Goal: Book appointment/travel/reservation

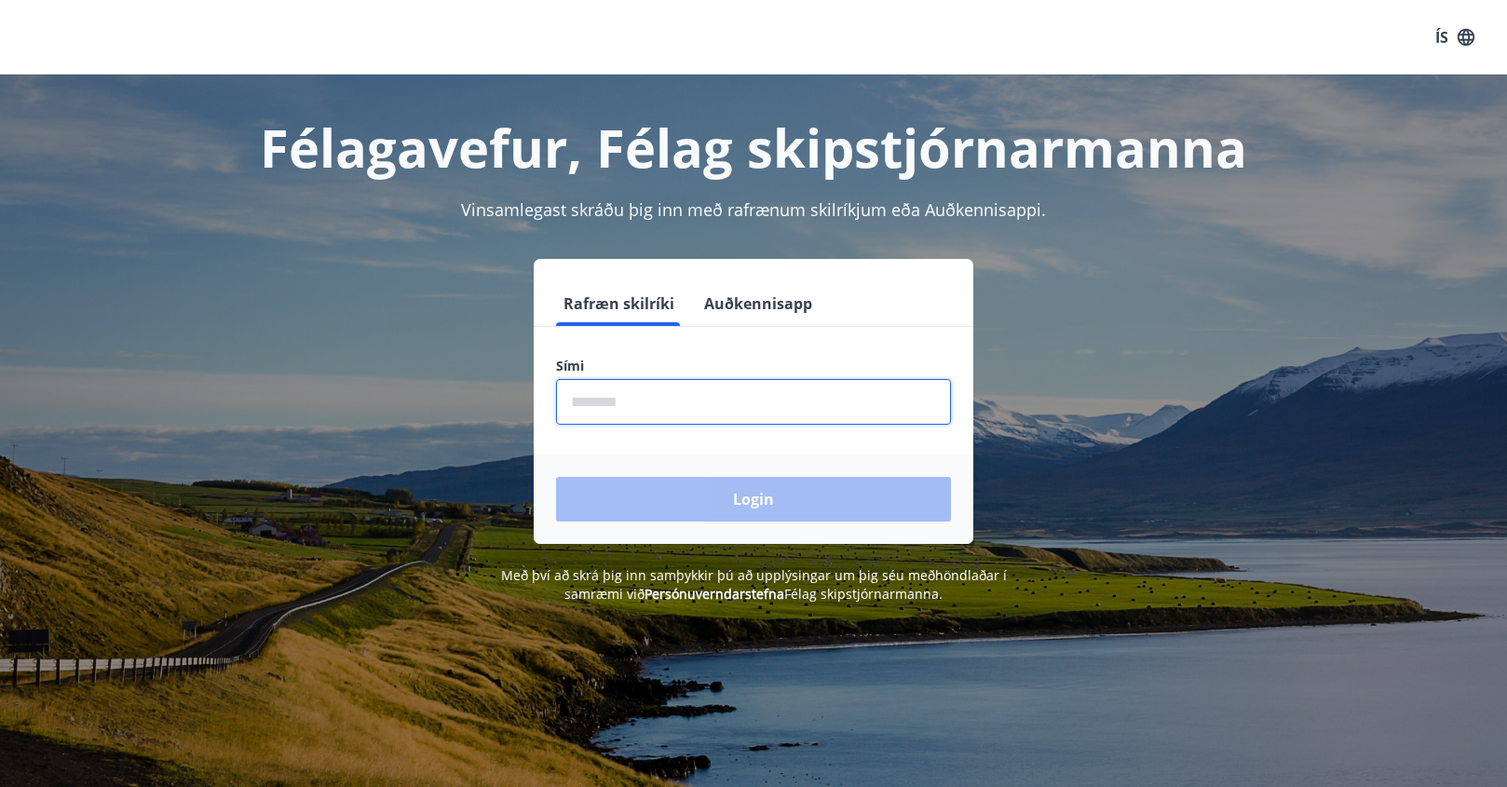
click at [676, 405] on input "phone" at bounding box center [753, 402] width 395 height 46
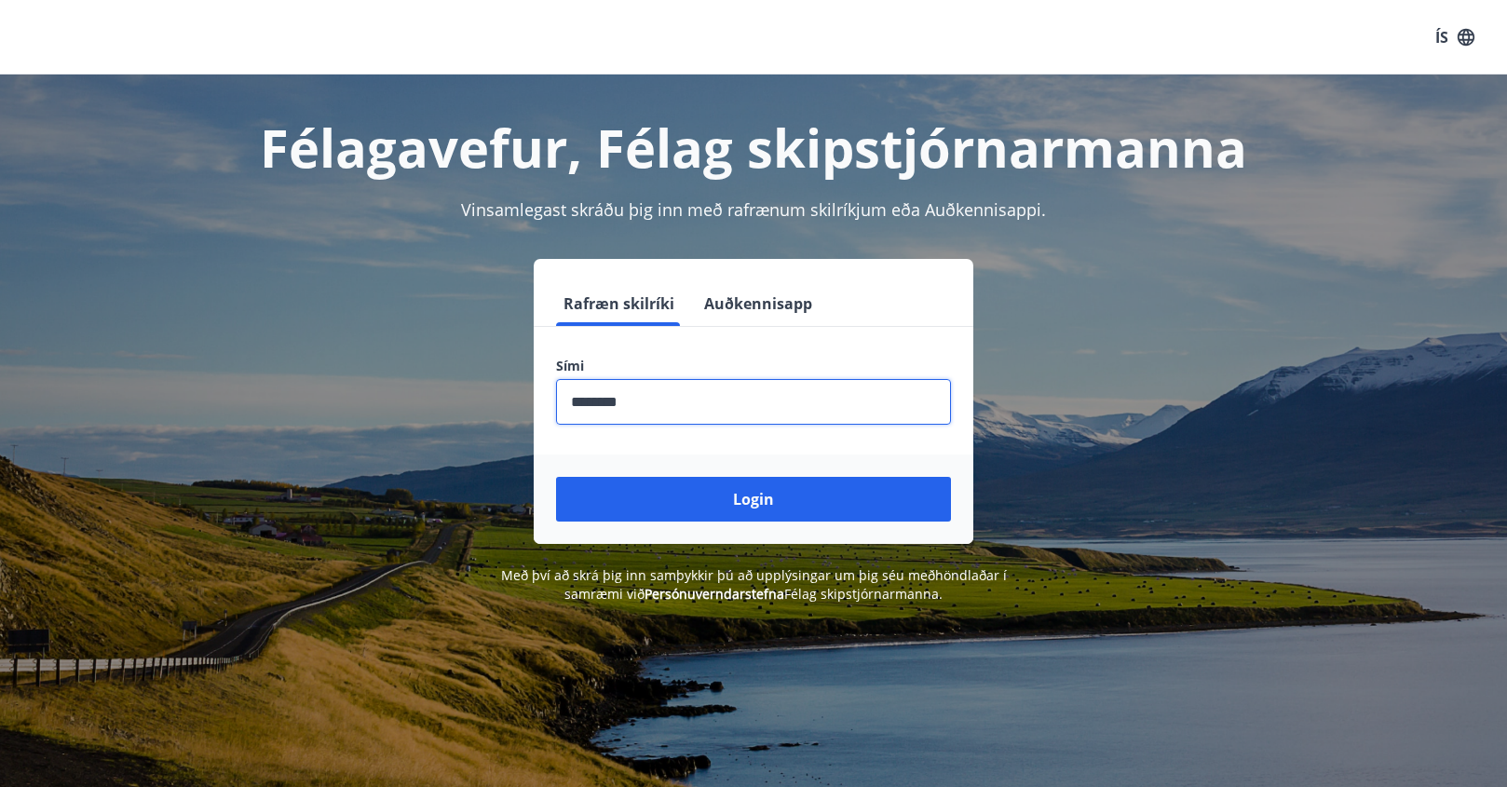
type input "********"
click at [556, 477] on button "Login" at bounding box center [753, 499] width 395 height 45
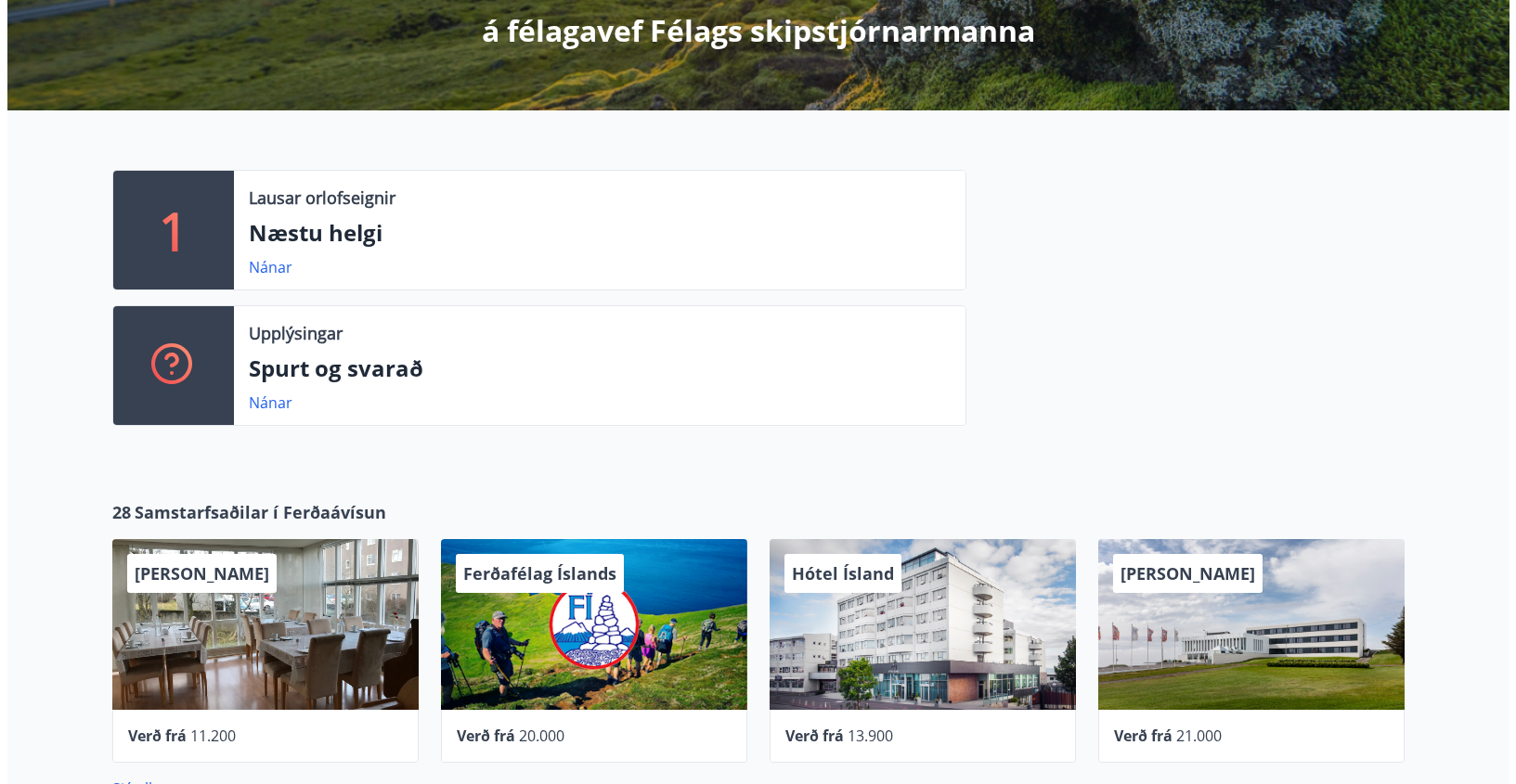
scroll to position [372, 0]
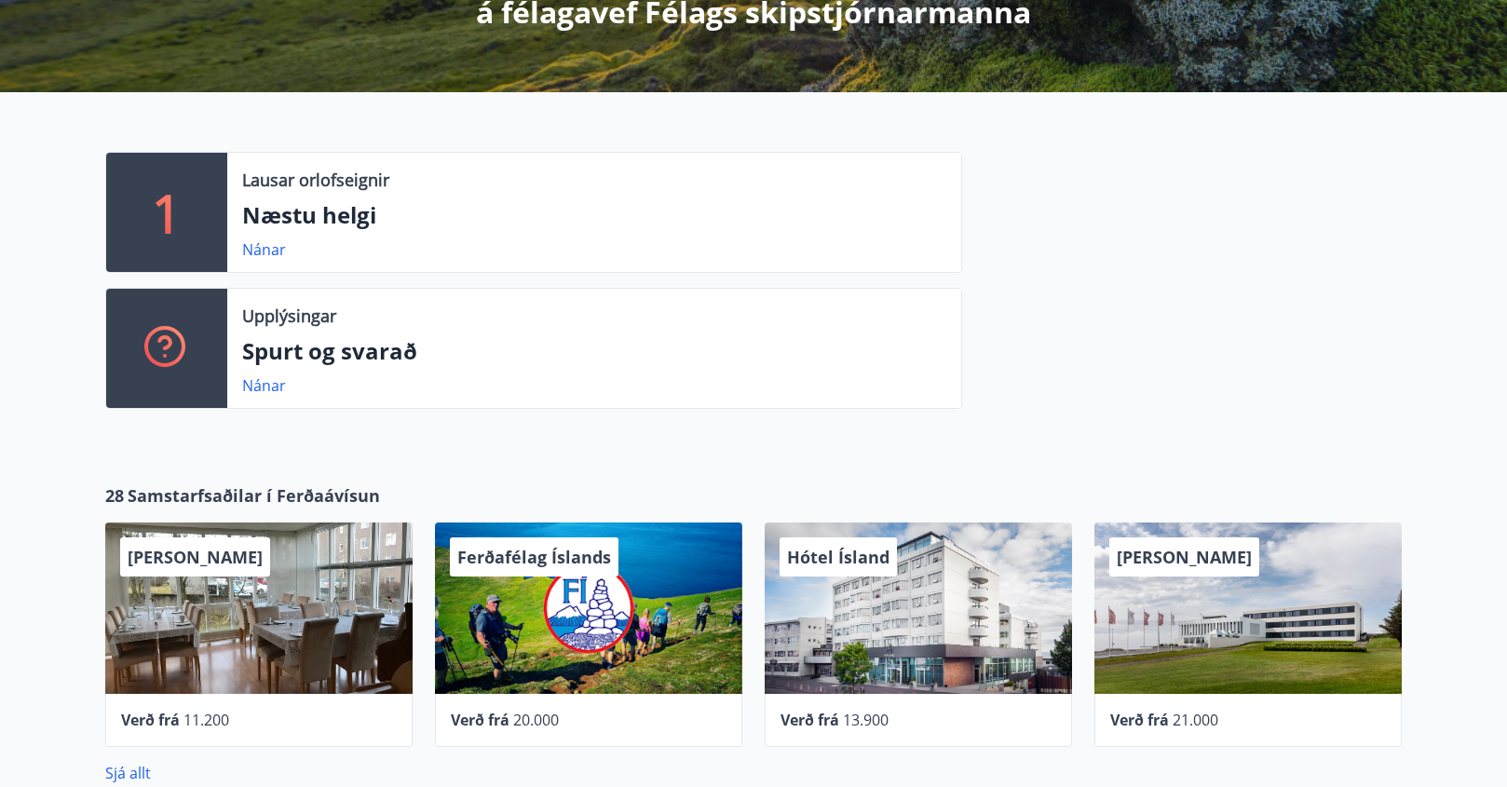
click at [1152, 583] on div "[PERSON_NAME]" at bounding box center [1247, 607] width 307 height 171
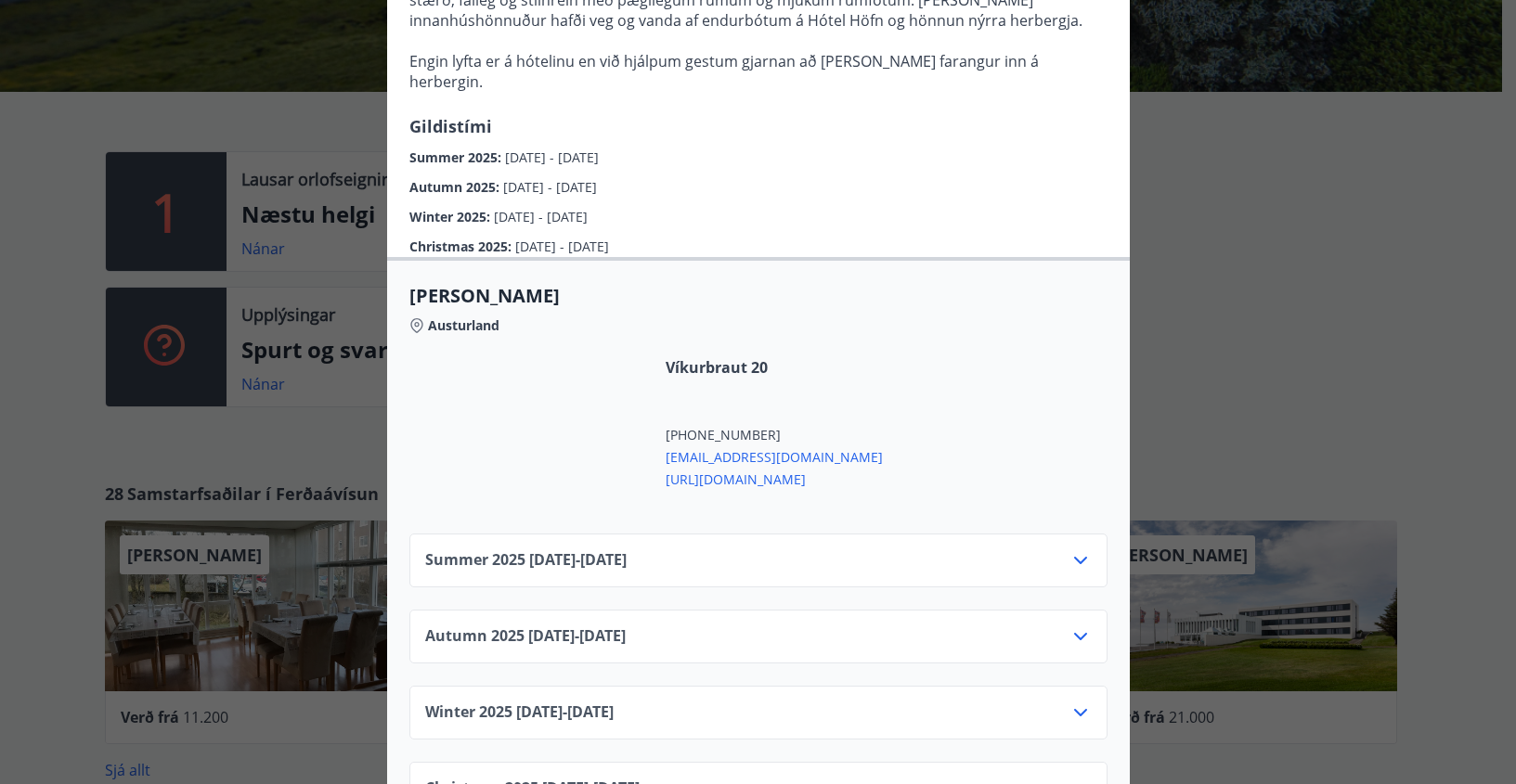
scroll to position [525, 0]
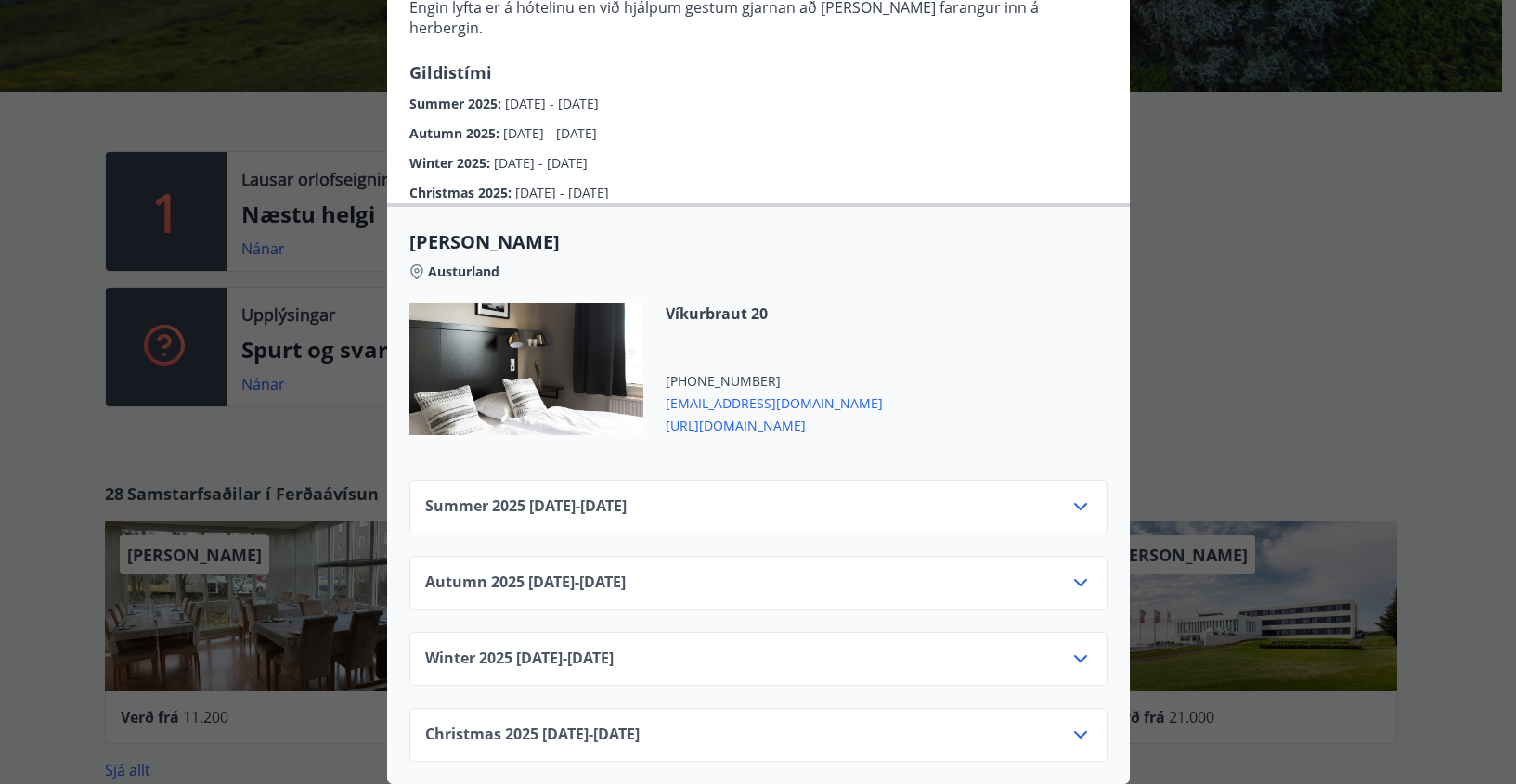
click at [1073, 572] on icon at bounding box center [1080, 583] width 22 height 22
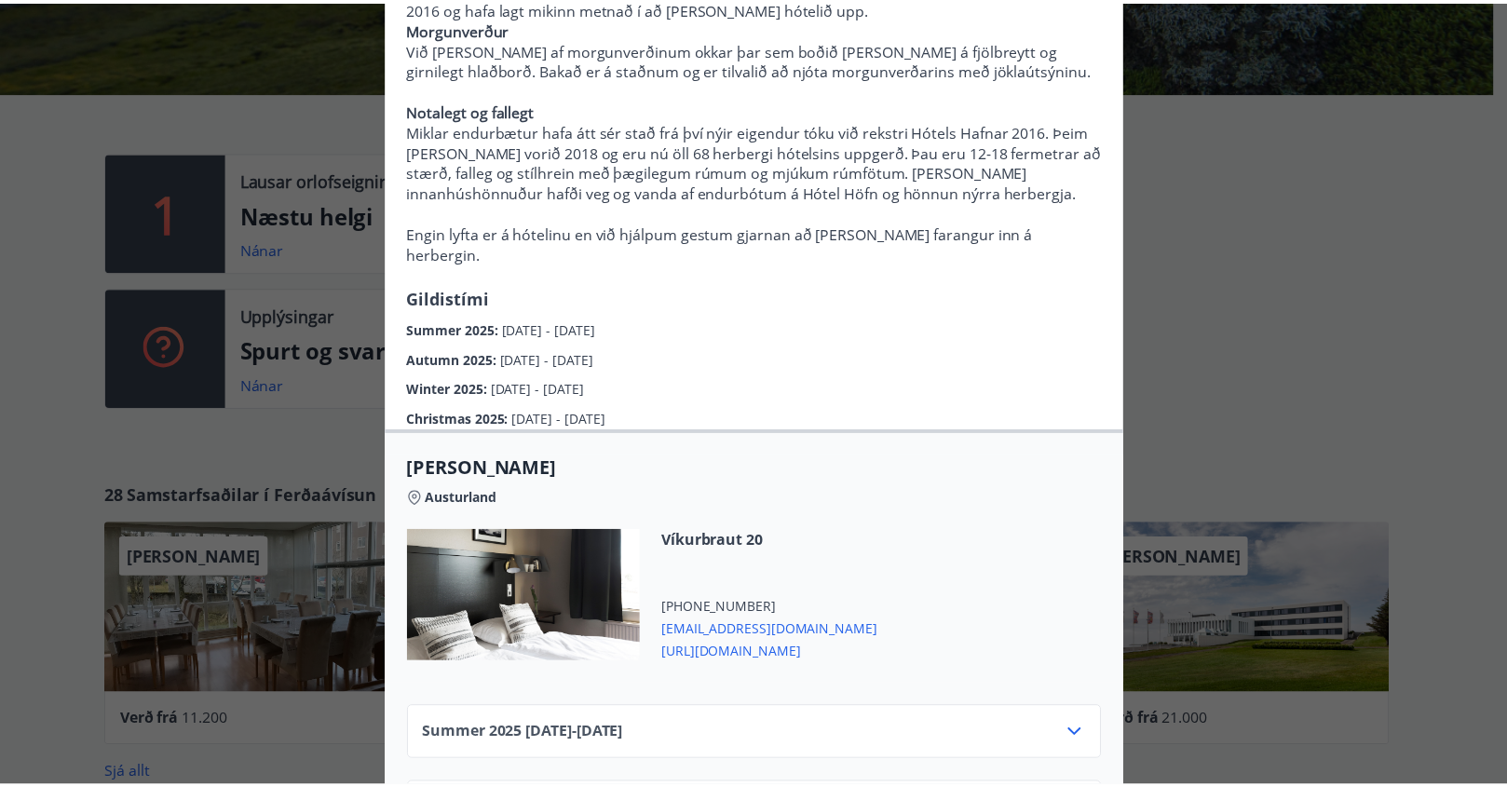
scroll to position [0, 0]
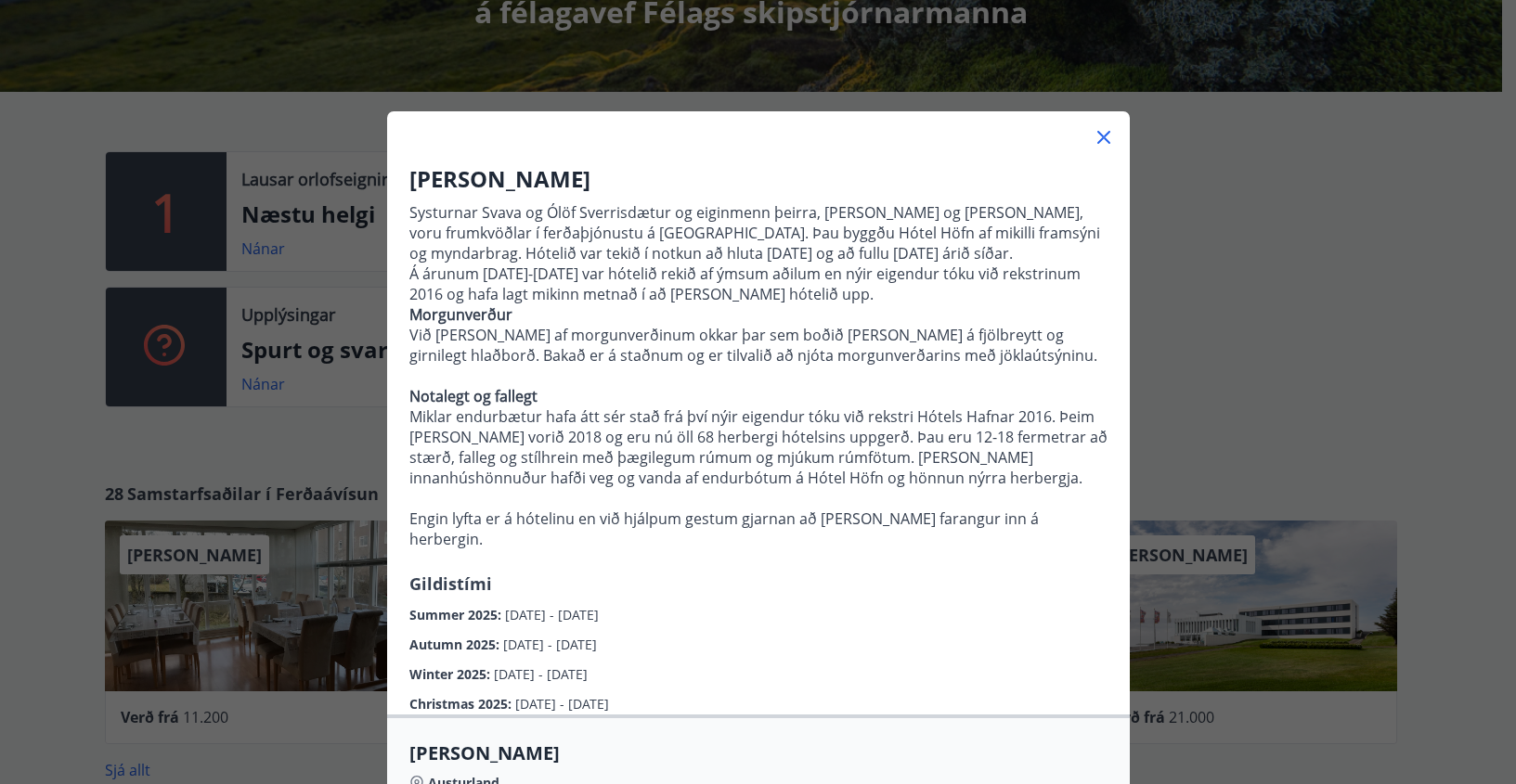
click at [1097, 135] on icon at bounding box center [1103, 136] width 13 height 13
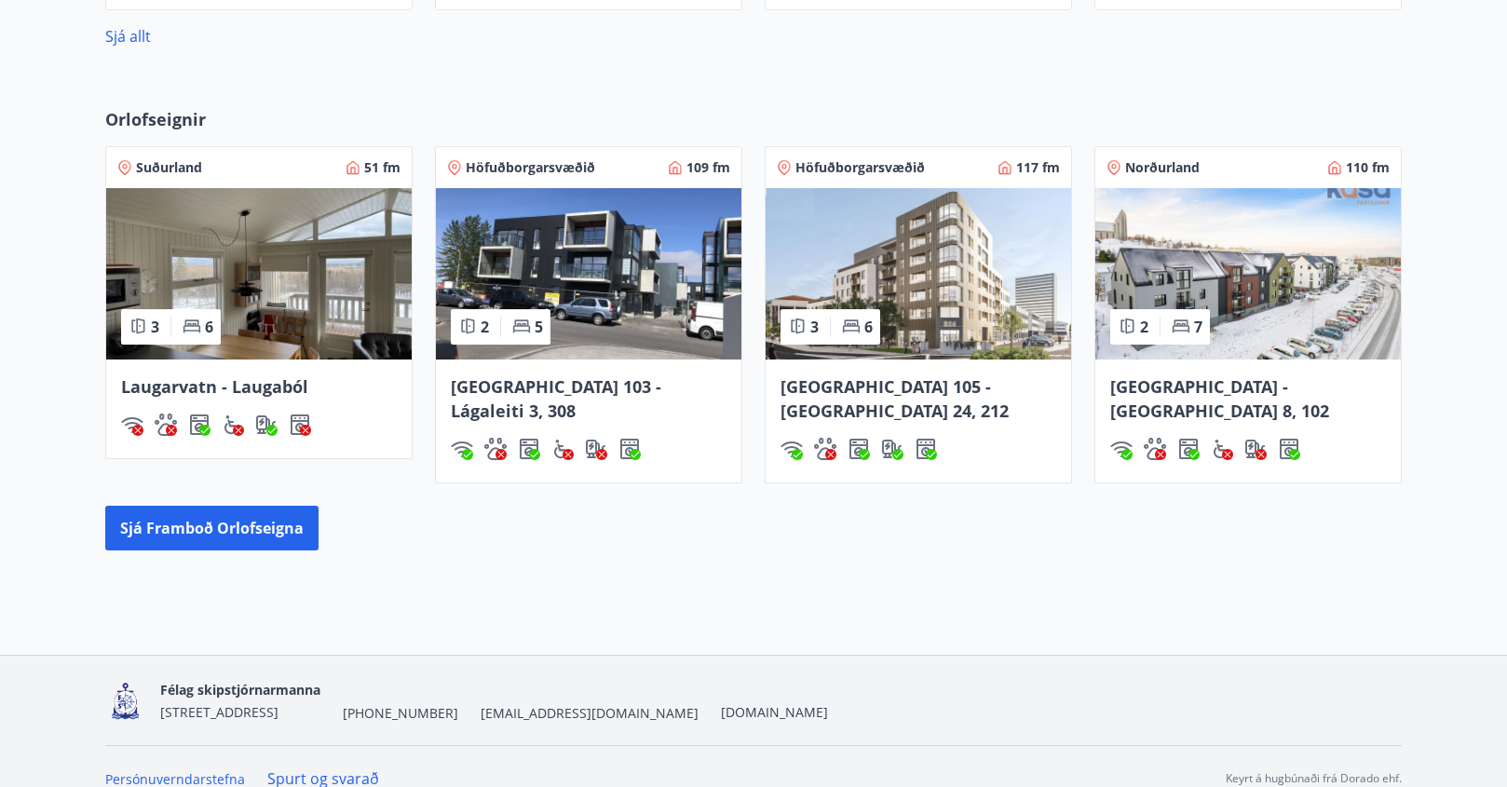
scroll to position [1016, 0]
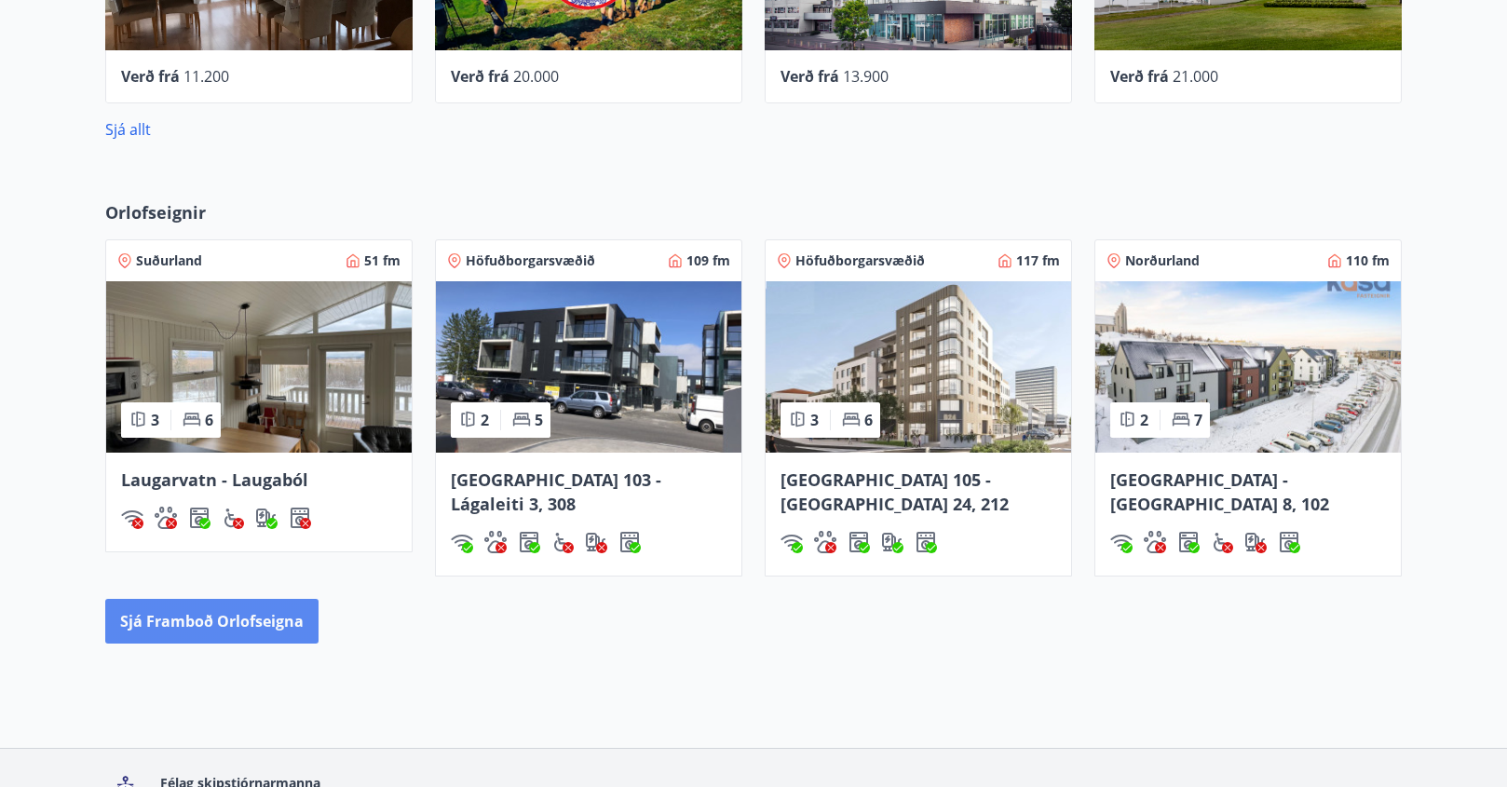
click at [204, 599] on button "Sjá framboð orlofseigna" at bounding box center [211, 621] width 213 height 45
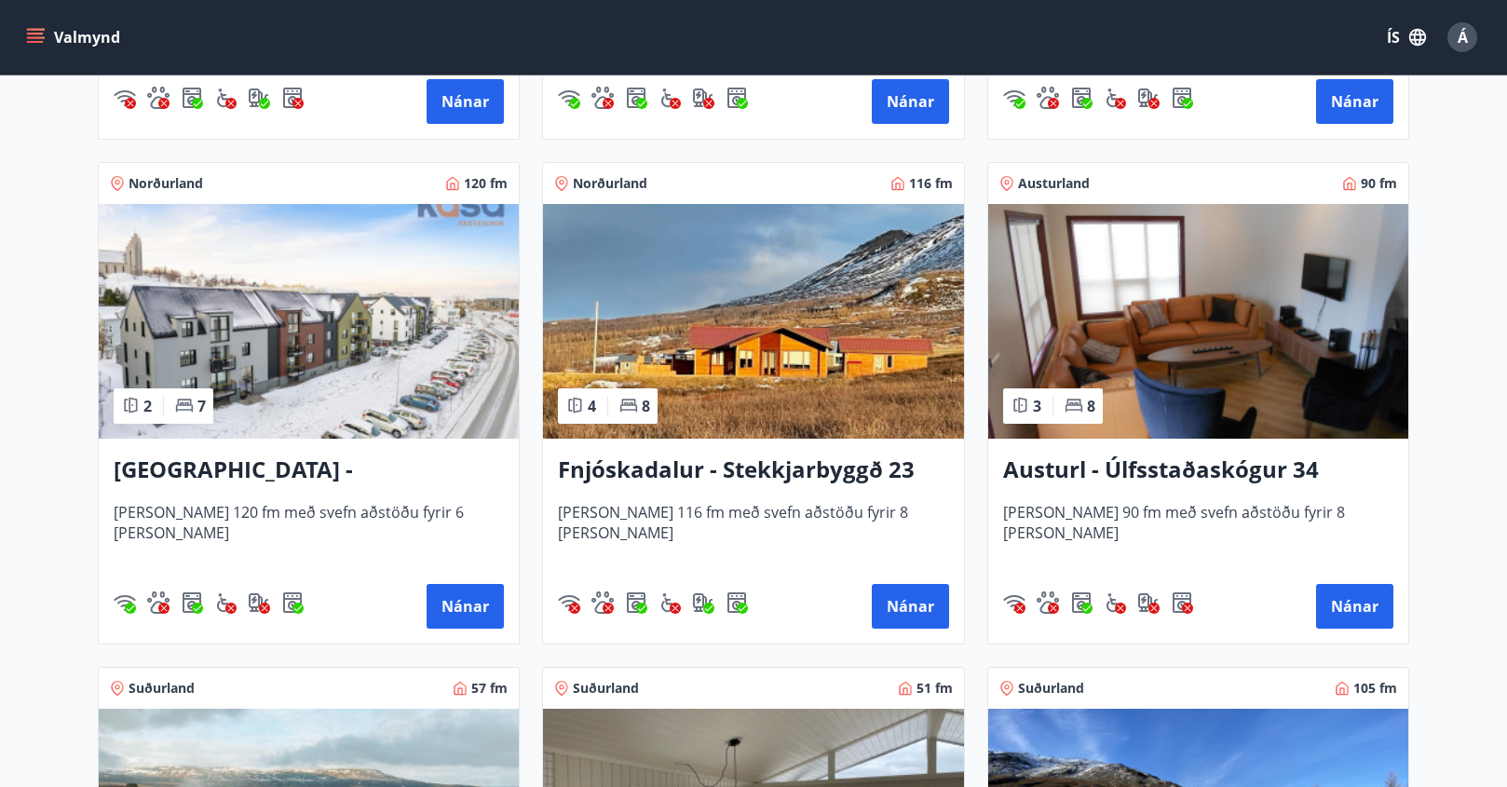
scroll to position [2328, 0]
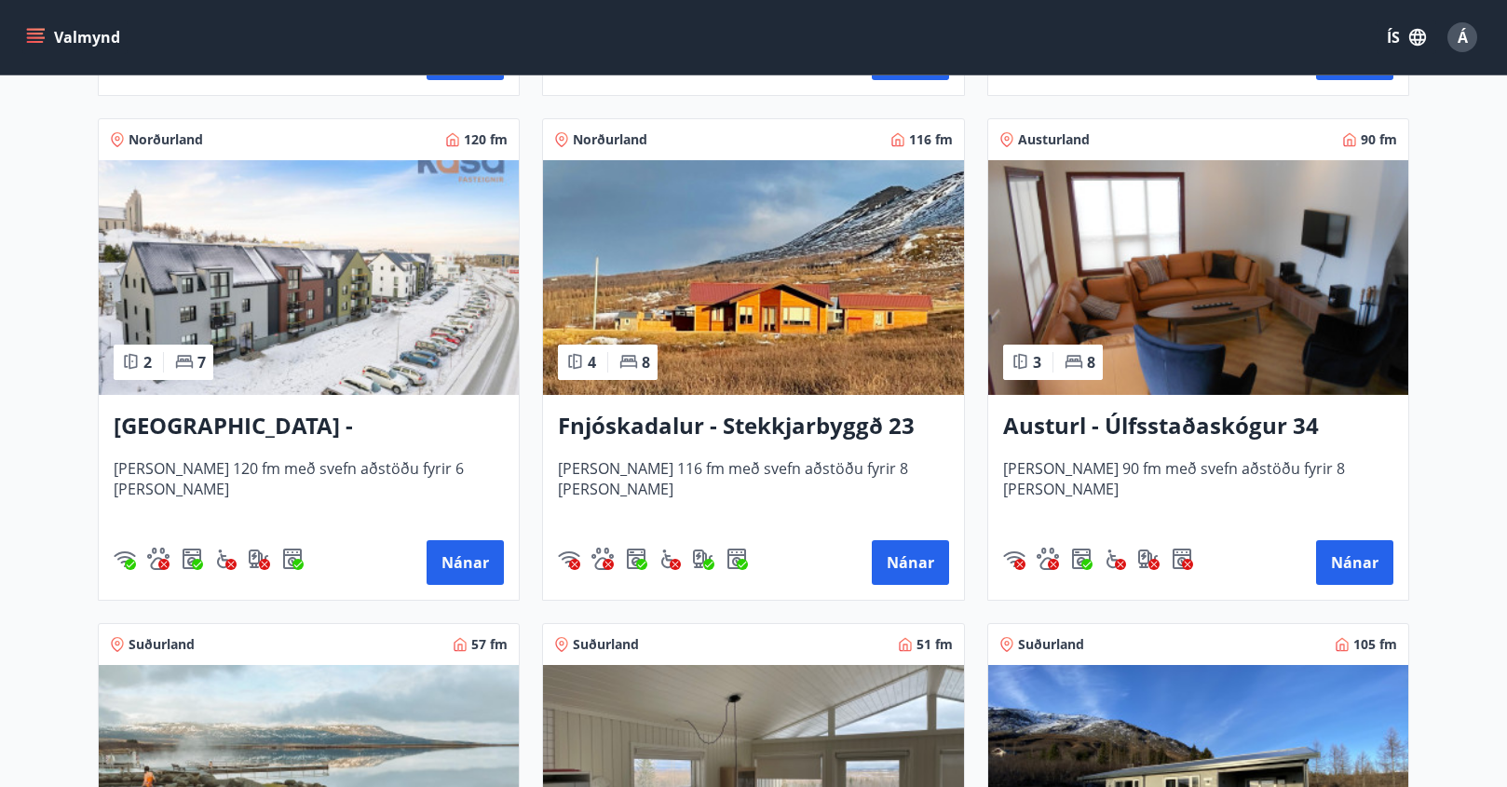
click at [759, 306] on img at bounding box center [753, 277] width 420 height 235
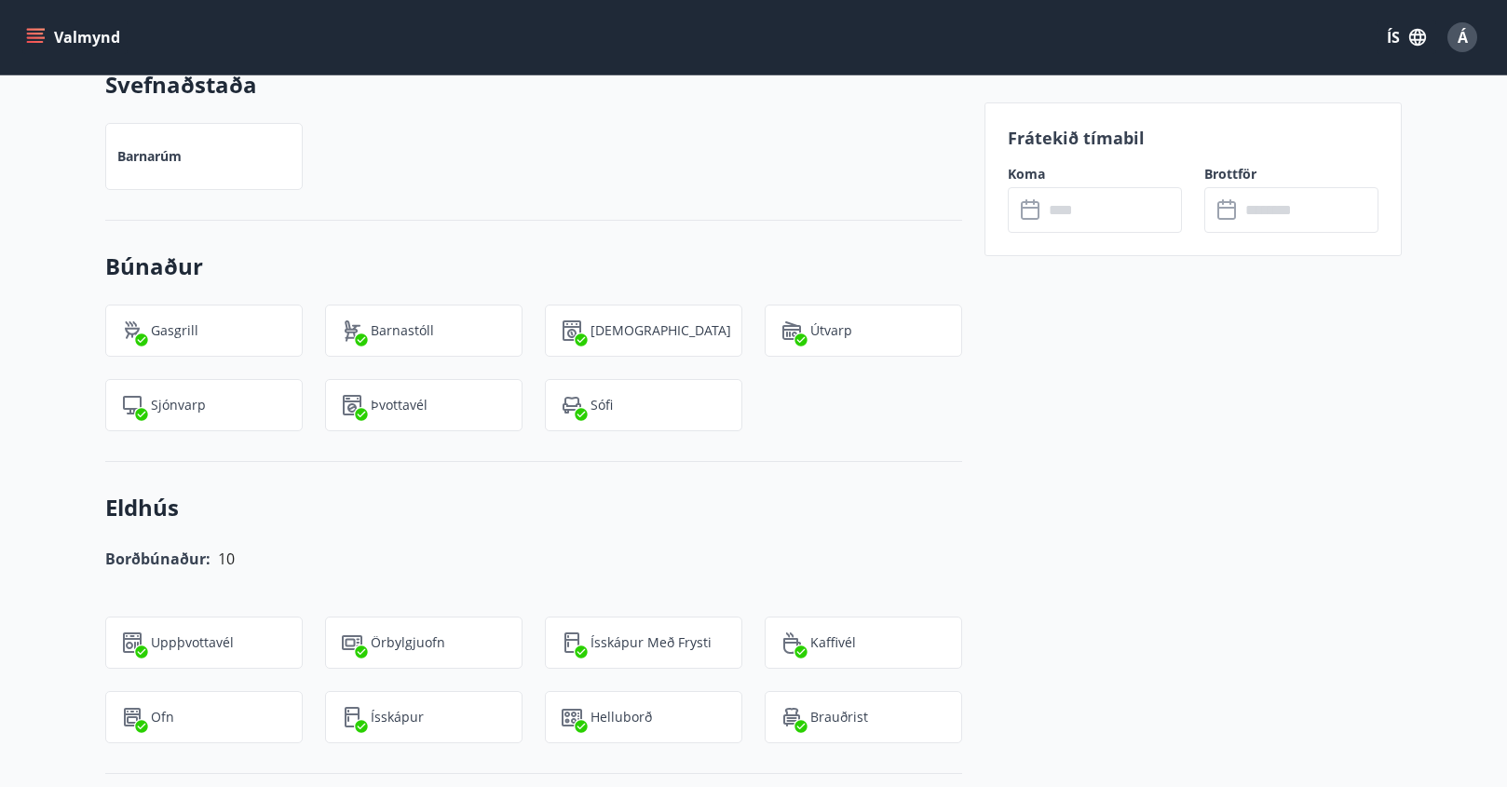
scroll to position [1211, 0]
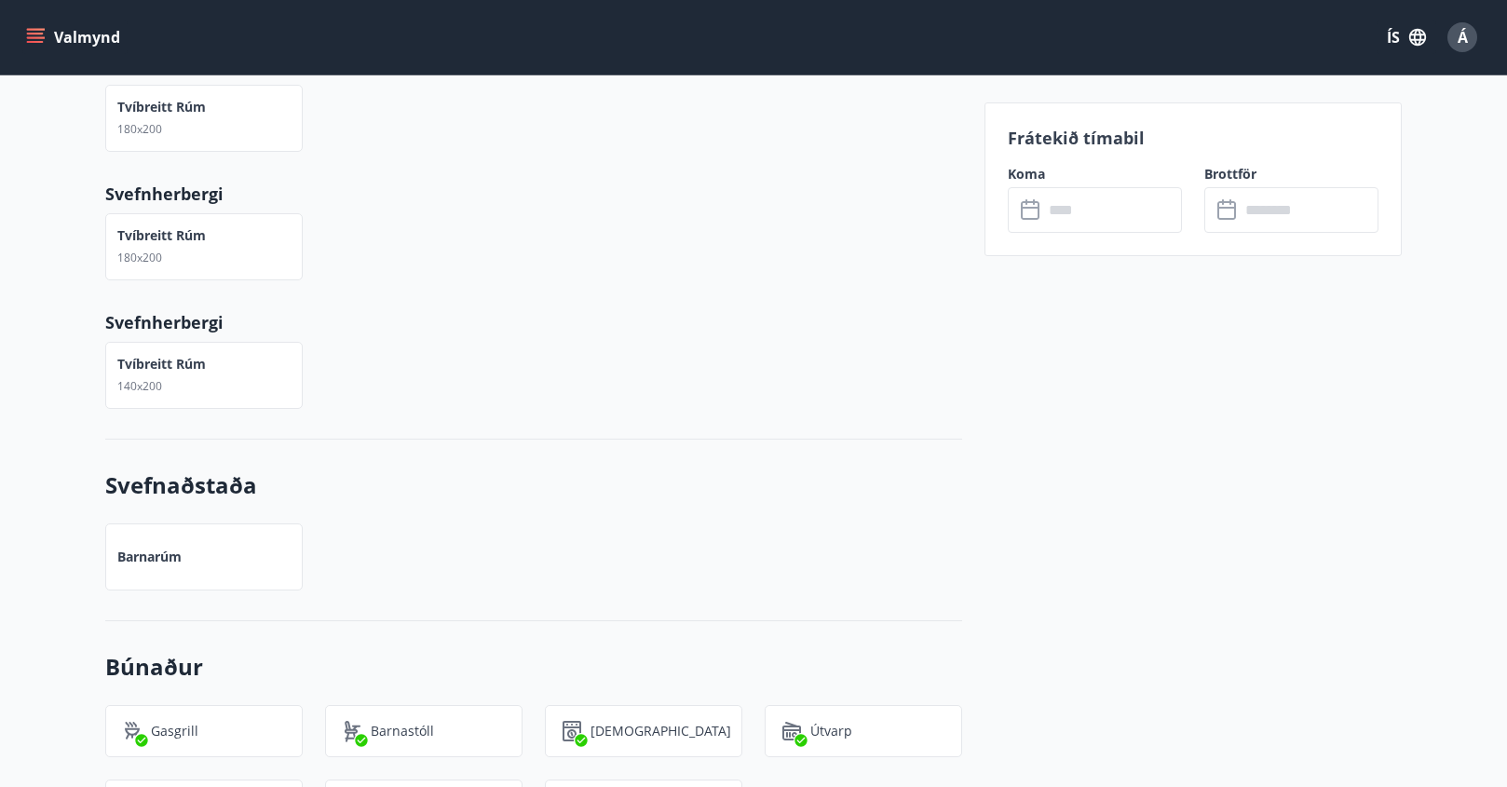
click at [1030, 211] on icon at bounding box center [1032, 210] width 22 height 22
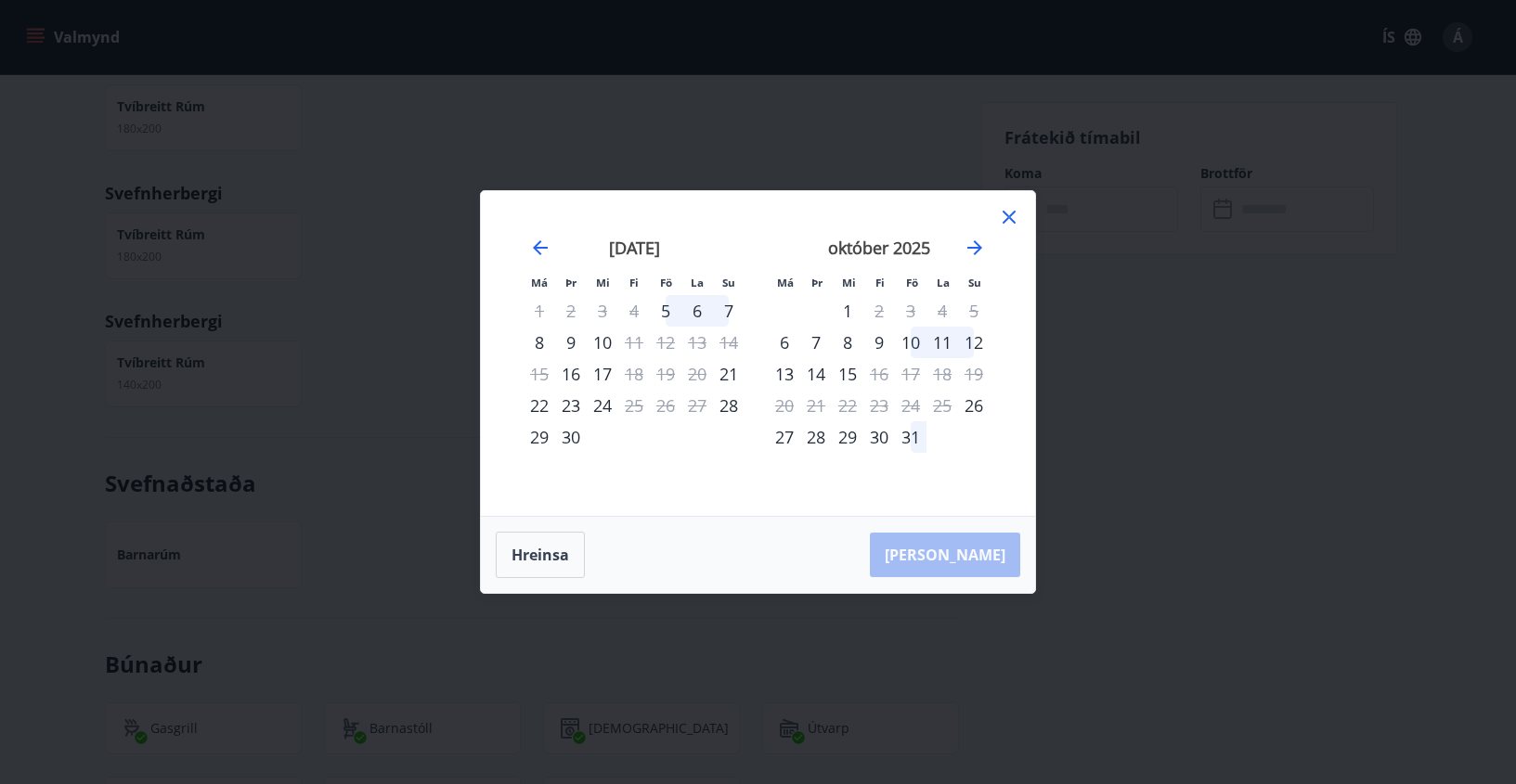
drag, startPoint x: 1010, startPoint y: 215, endPoint x: 1049, endPoint y: 392, distance: 181.2
click at [1049, 392] on div "Má Þr Mi Fi Fö La Su Má Þr Mi Fi Fö La Su [DATE] 1 2 3 4 5 6 7 8 9 10 11 12 13 …" at bounding box center [758, 392] width 1516 height 784
click at [985, 250] on icon "Move forward to switch to the next month." at bounding box center [975, 247] width 22 height 22
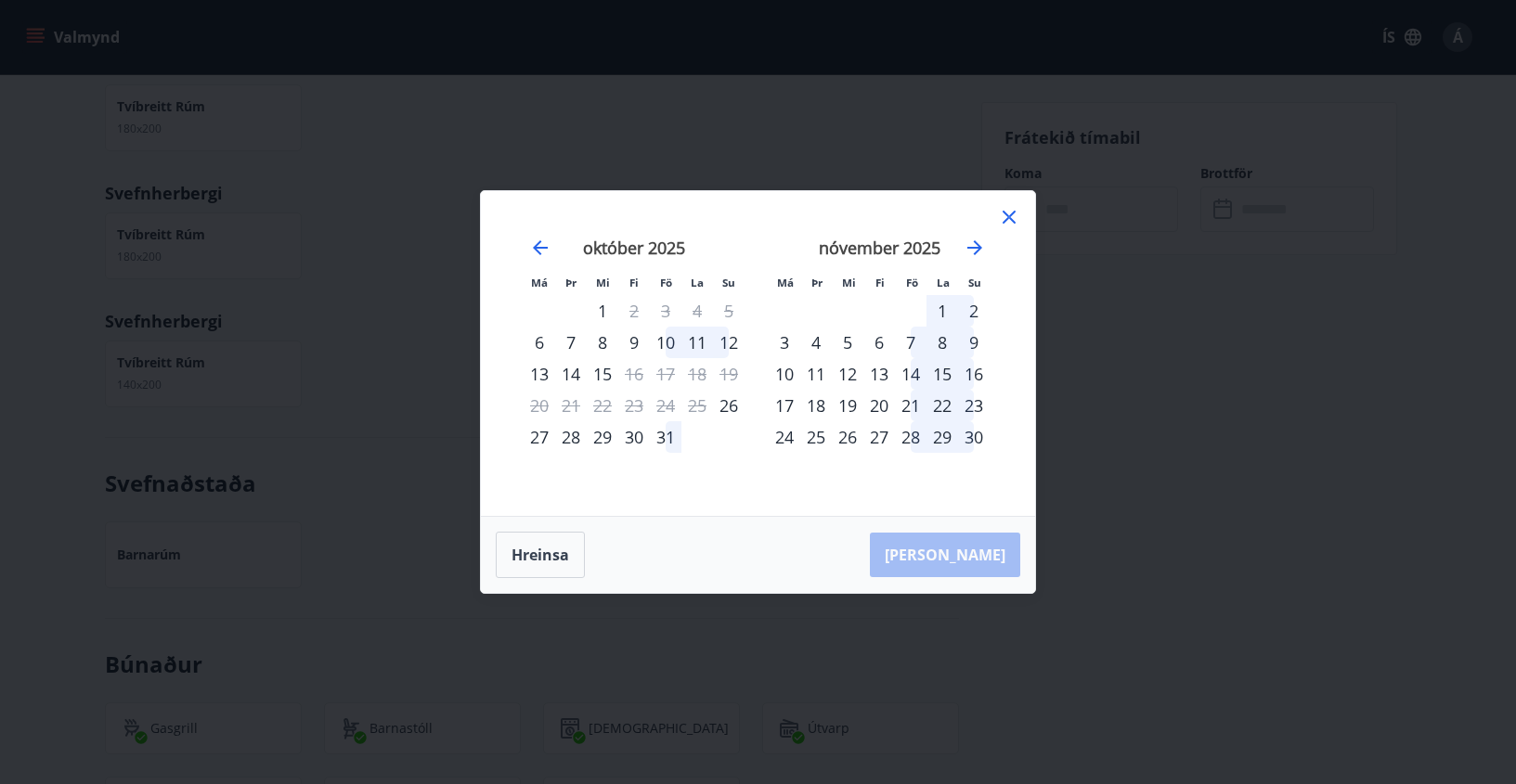
click at [1017, 216] on icon at bounding box center [1009, 217] width 22 height 22
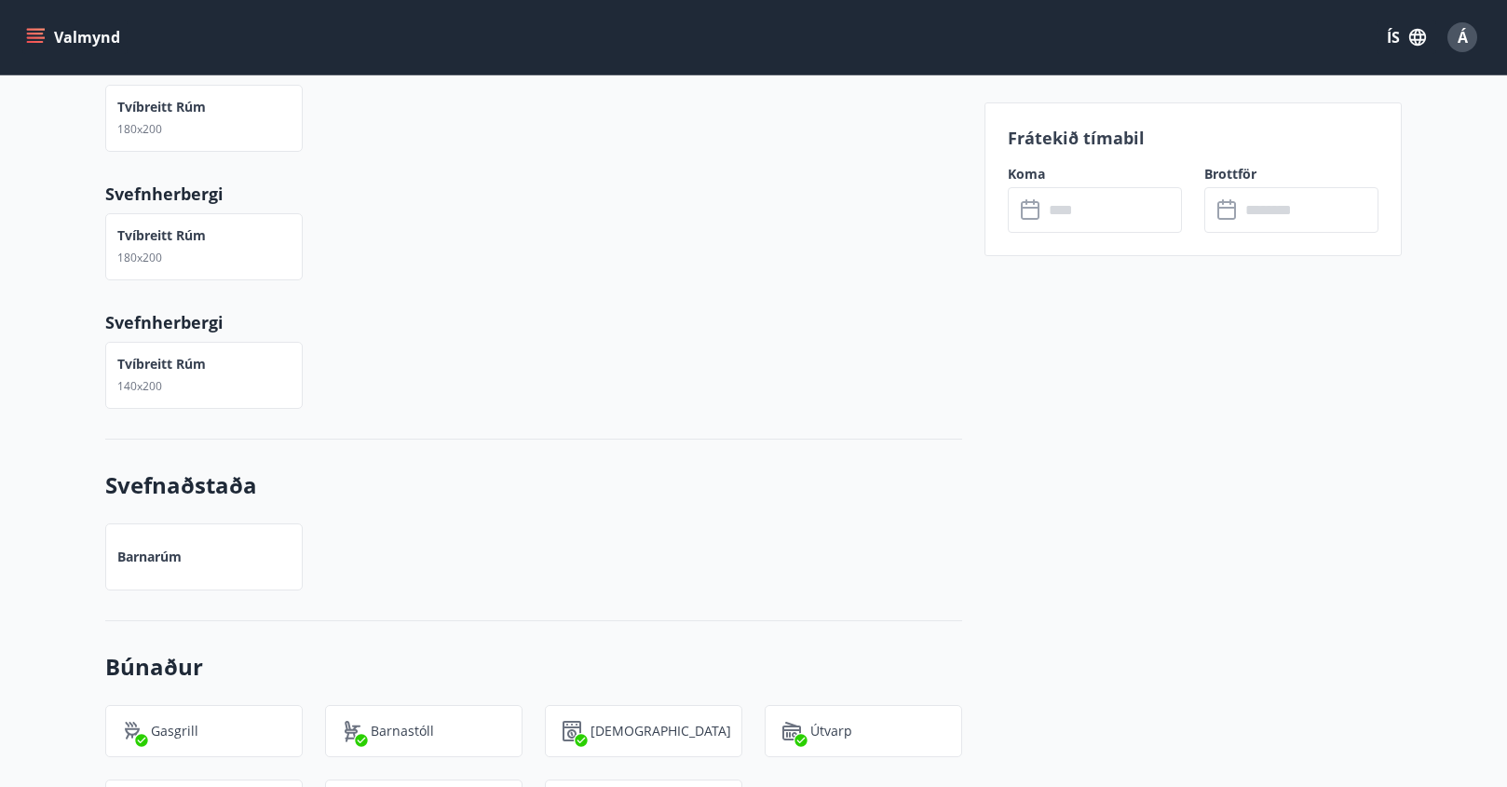
click at [1038, 219] on icon at bounding box center [1032, 210] width 22 height 22
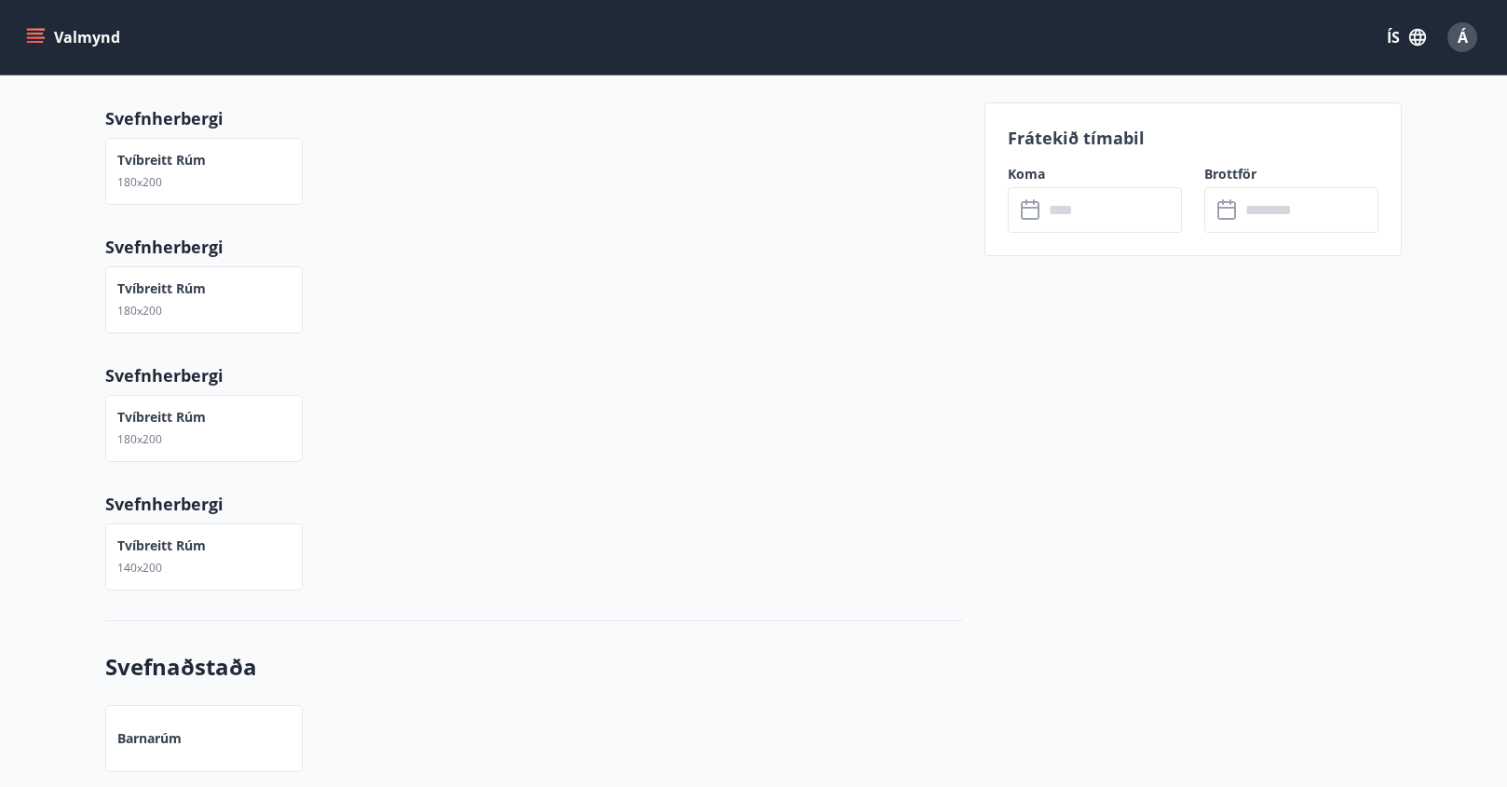
scroll to position [1024, 0]
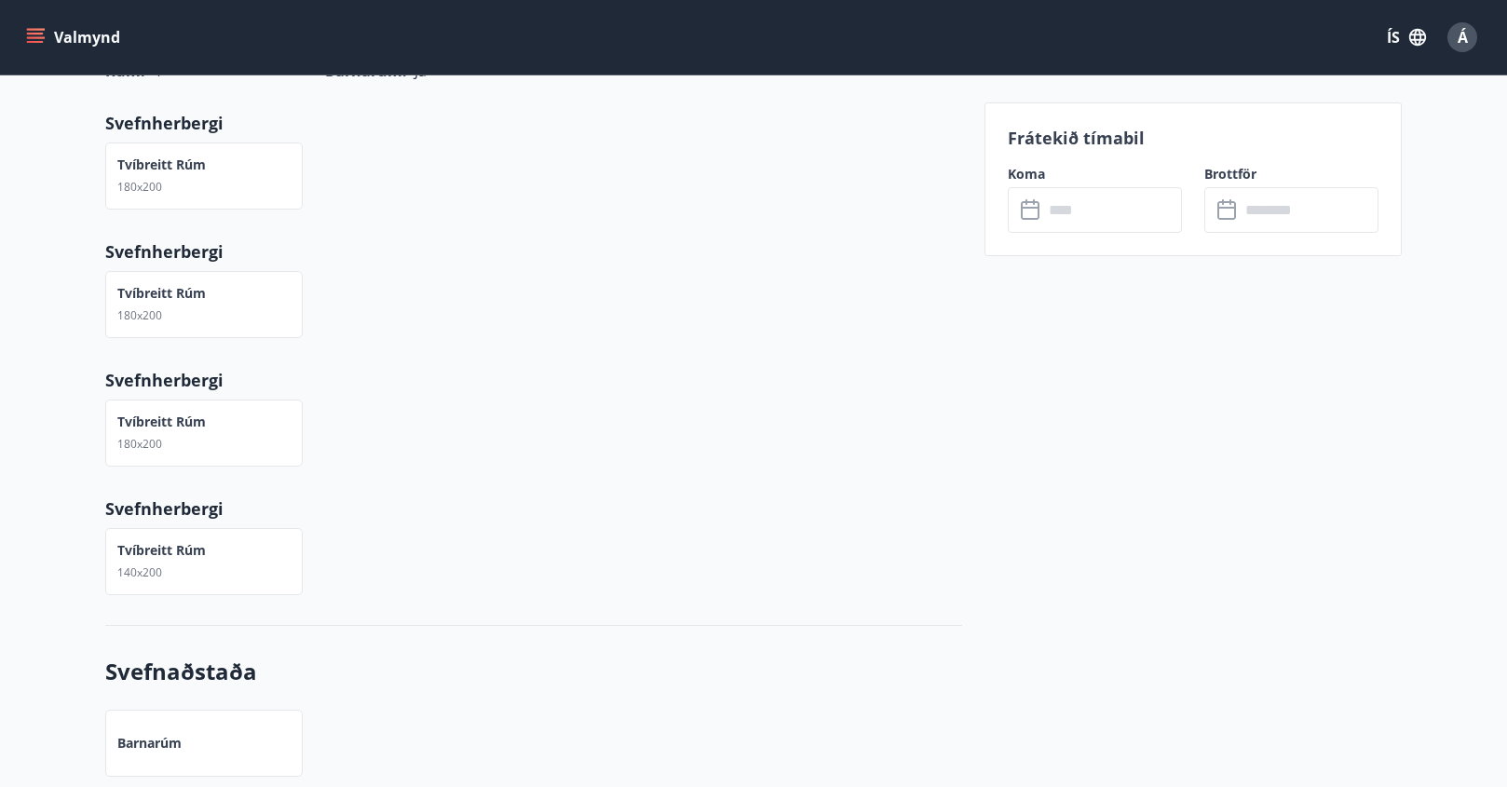
click at [1035, 213] on icon at bounding box center [1032, 210] width 22 height 22
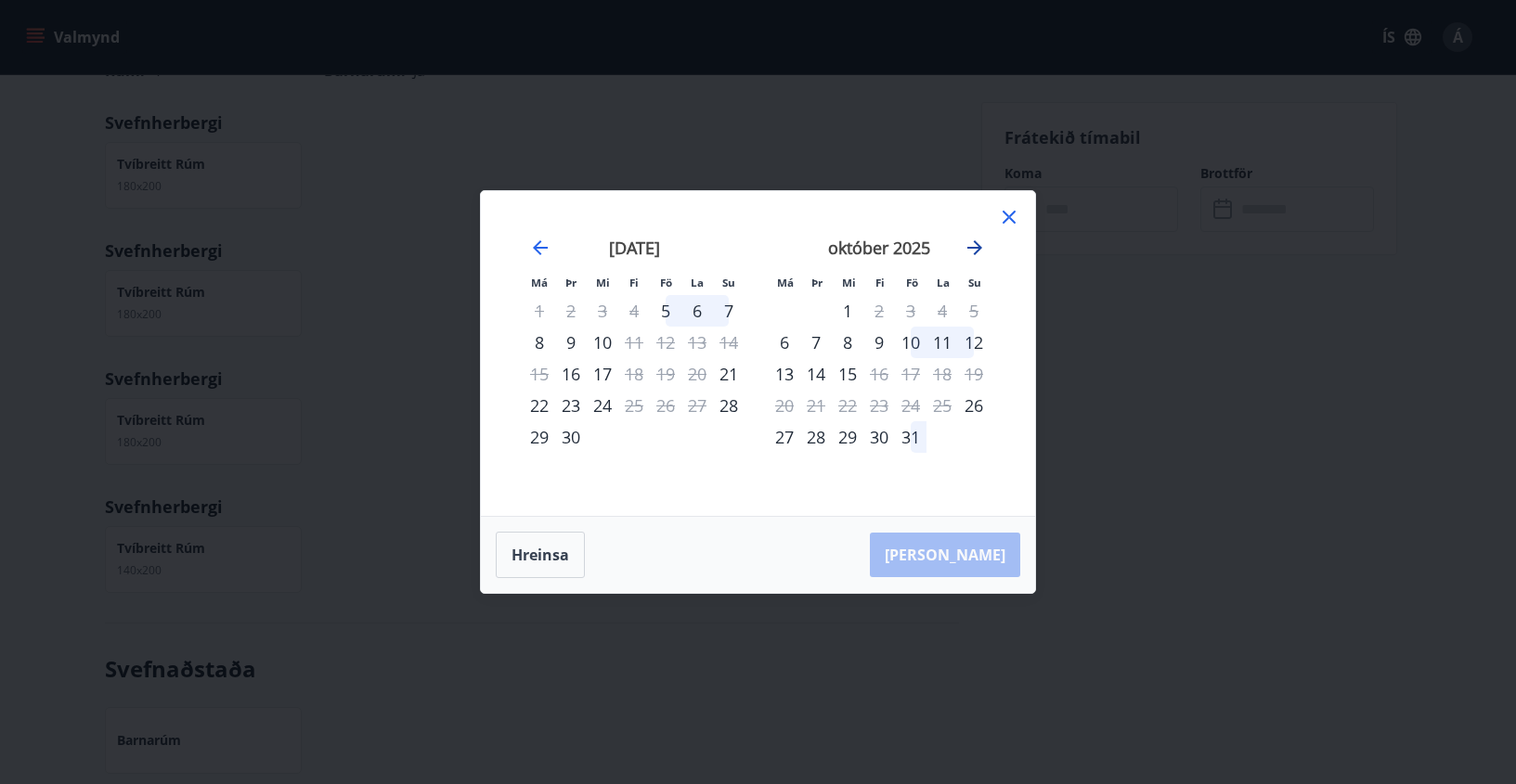
click at [978, 248] on icon "Move forward to switch to the next month." at bounding box center [974, 247] width 15 height 15
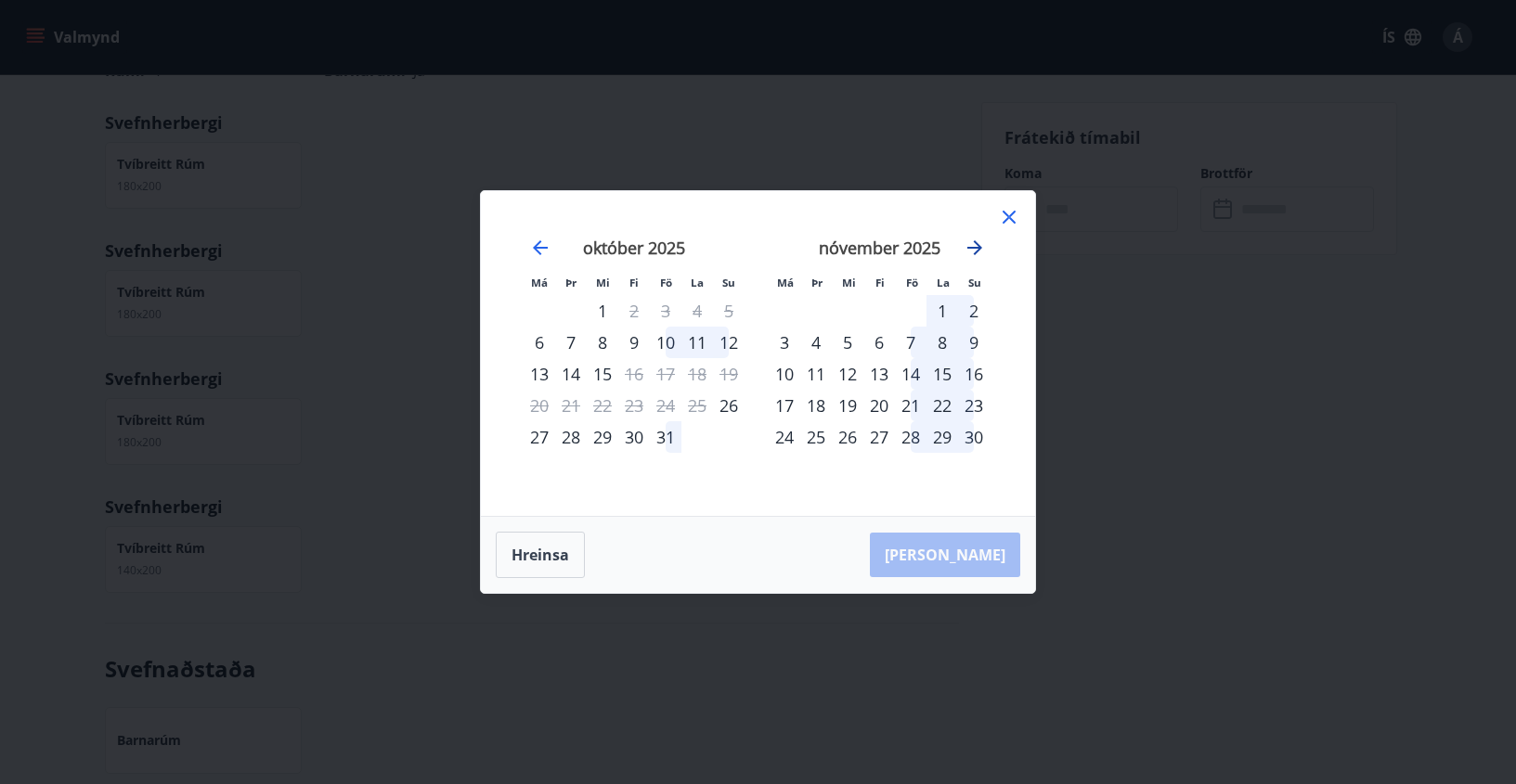
click at [978, 248] on icon "Move forward to switch to the next month." at bounding box center [974, 247] width 15 height 15
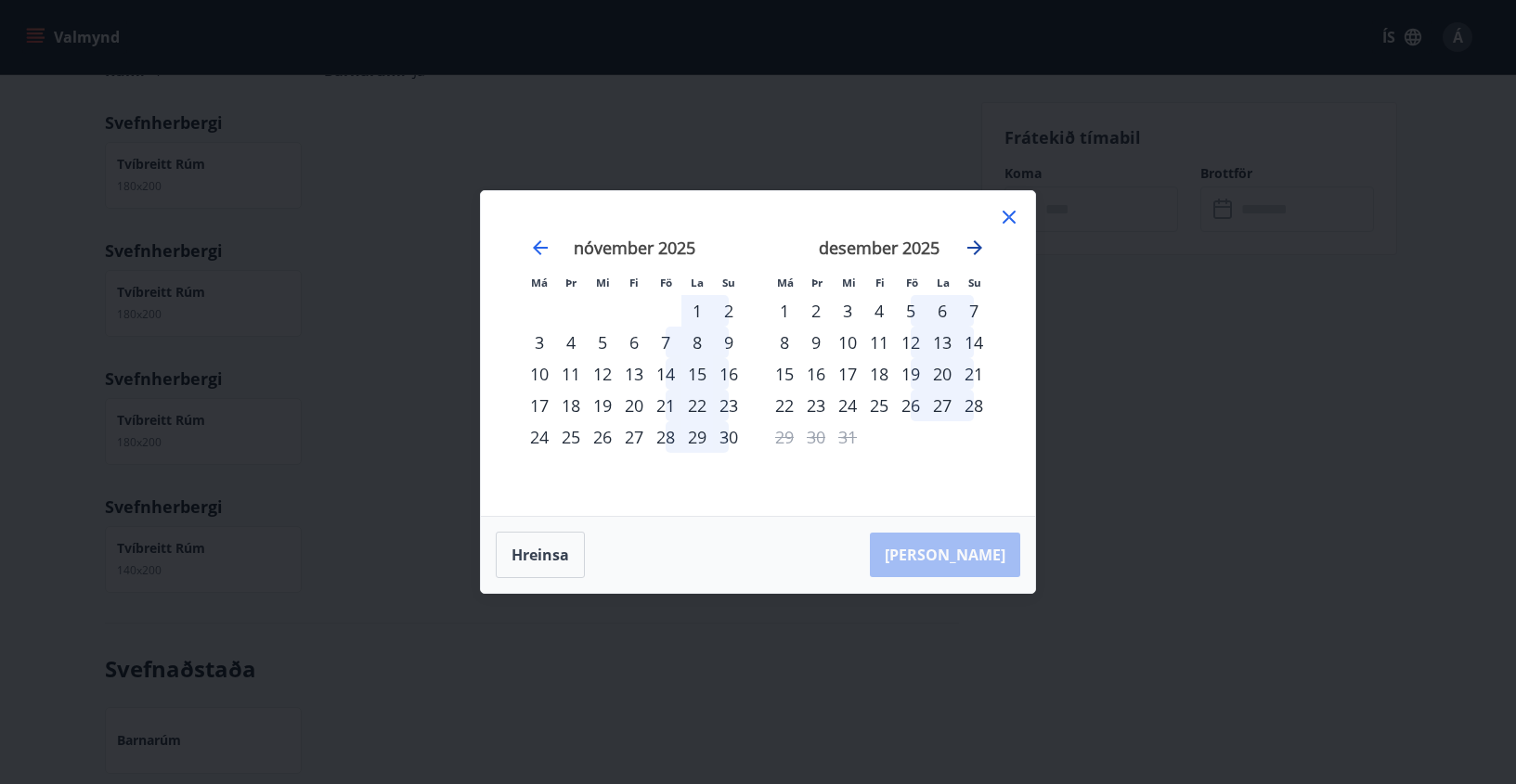
click at [978, 248] on icon "Move forward to switch to the next month." at bounding box center [974, 247] width 15 height 15
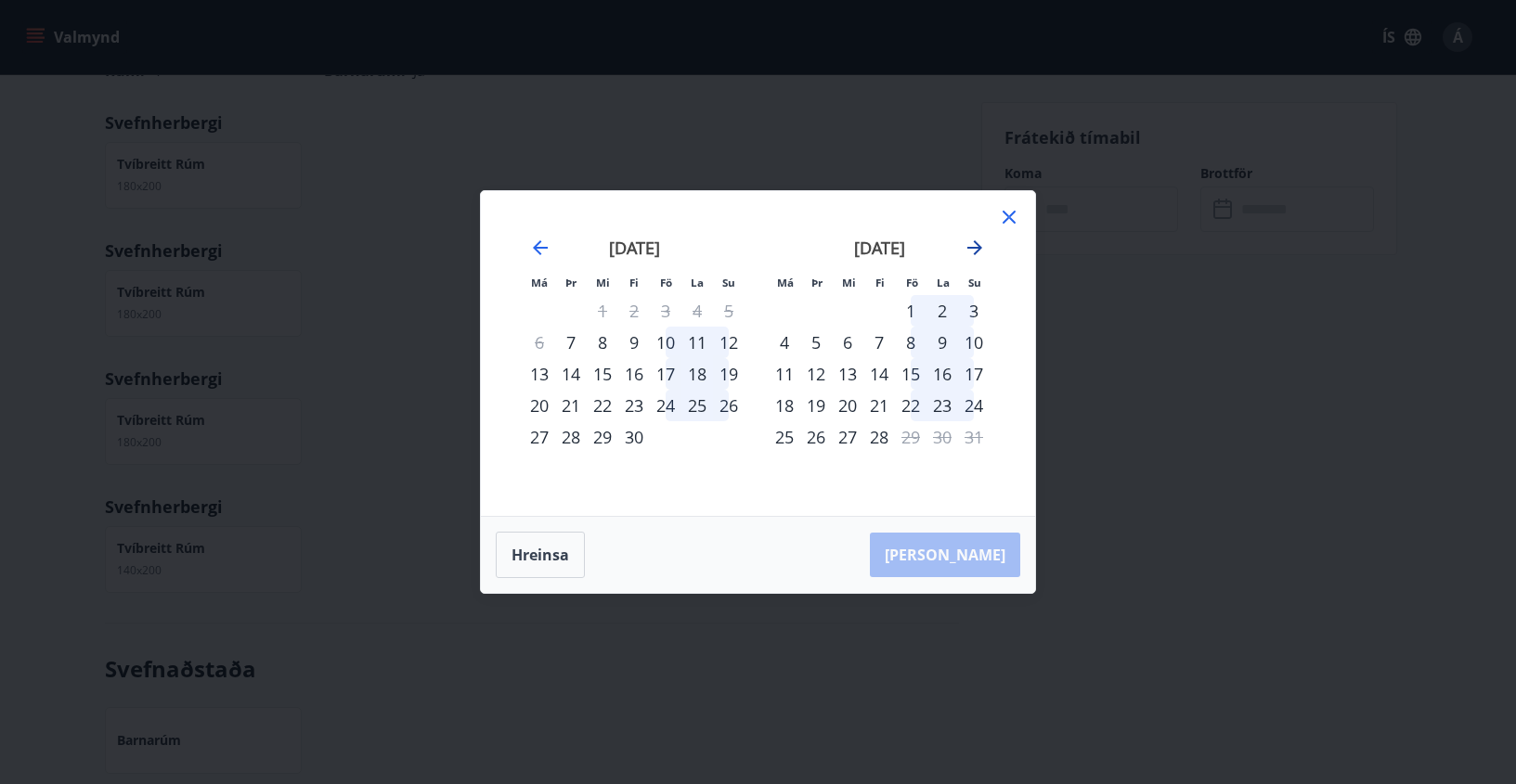
click at [978, 248] on icon "Move forward to switch to the next month." at bounding box center [974, 247] width 15 height 15
click at [978, 246] on icon "Move forward to switch to the next month." at bounding box center [975, 247] width 22 height 22
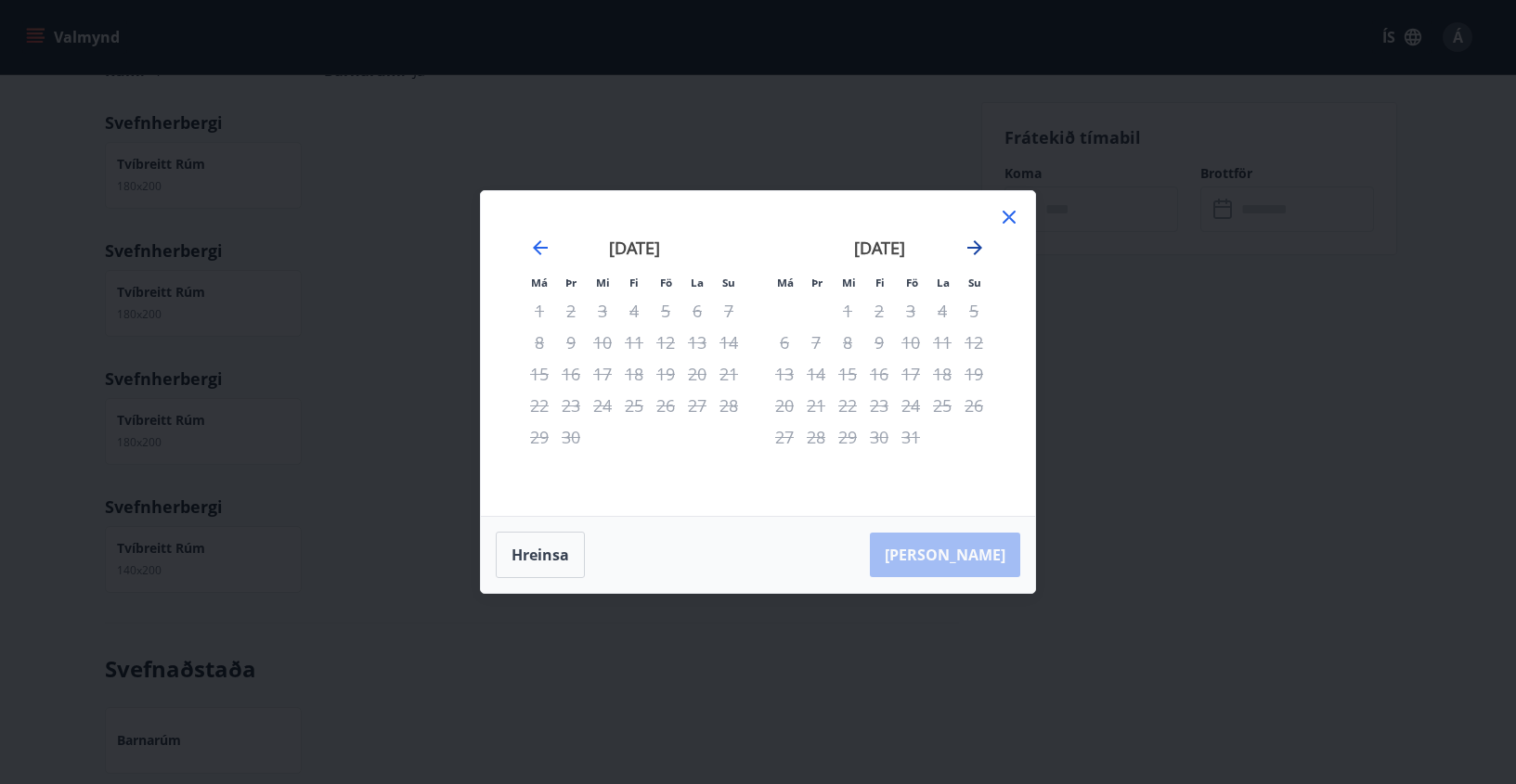
click at [978, 246] on icon "Move forward to switch to the next month." at bounding box center [975, 247] width 22 height 22
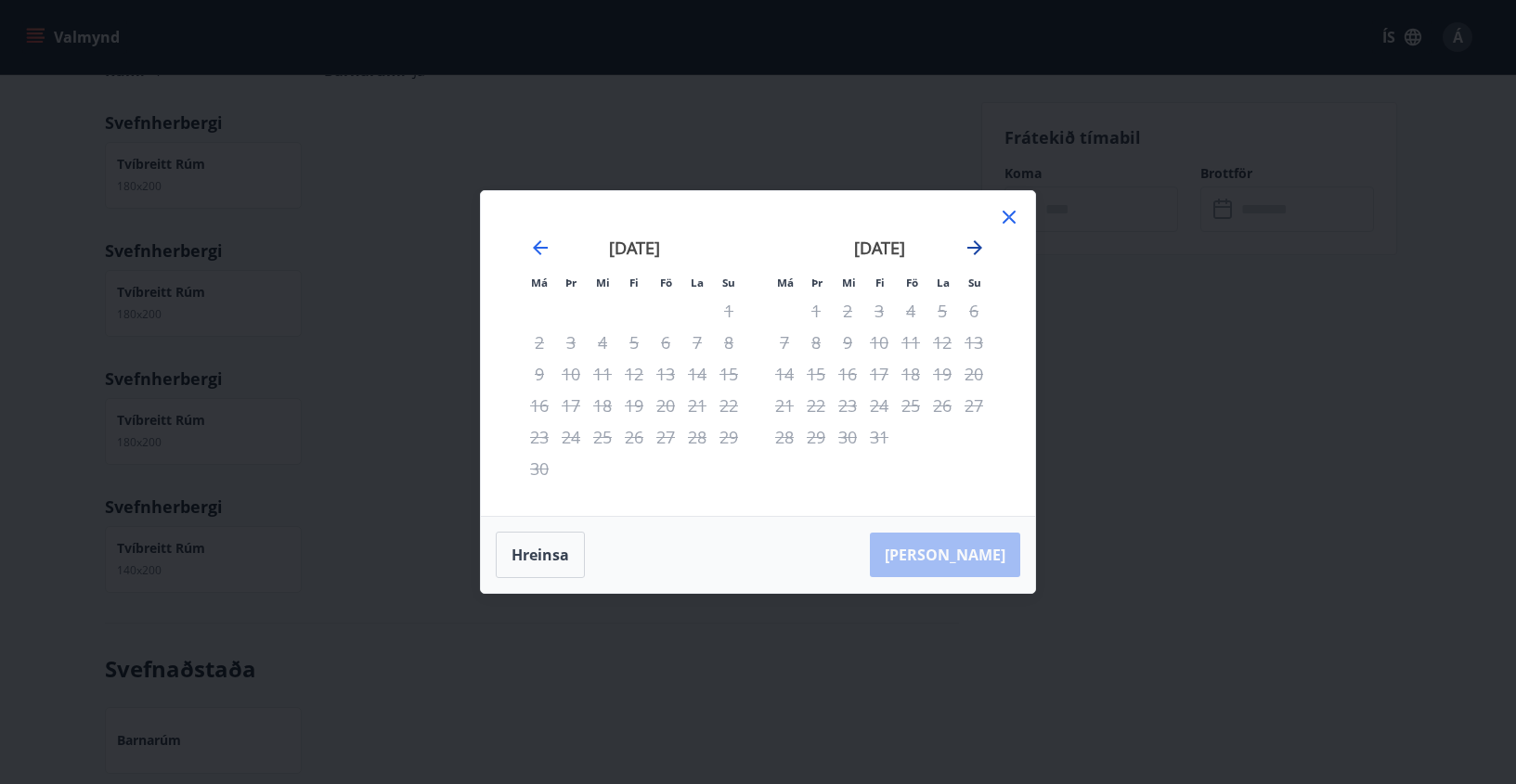
click at [978, 246] on icon "Move forward to switch to the next month." at bounding box center [975, 247] width 22 height 22
click at [979, 245] on icon "Move forward to switch to the next month." at bounding box center [974, 247] width 15 height 15
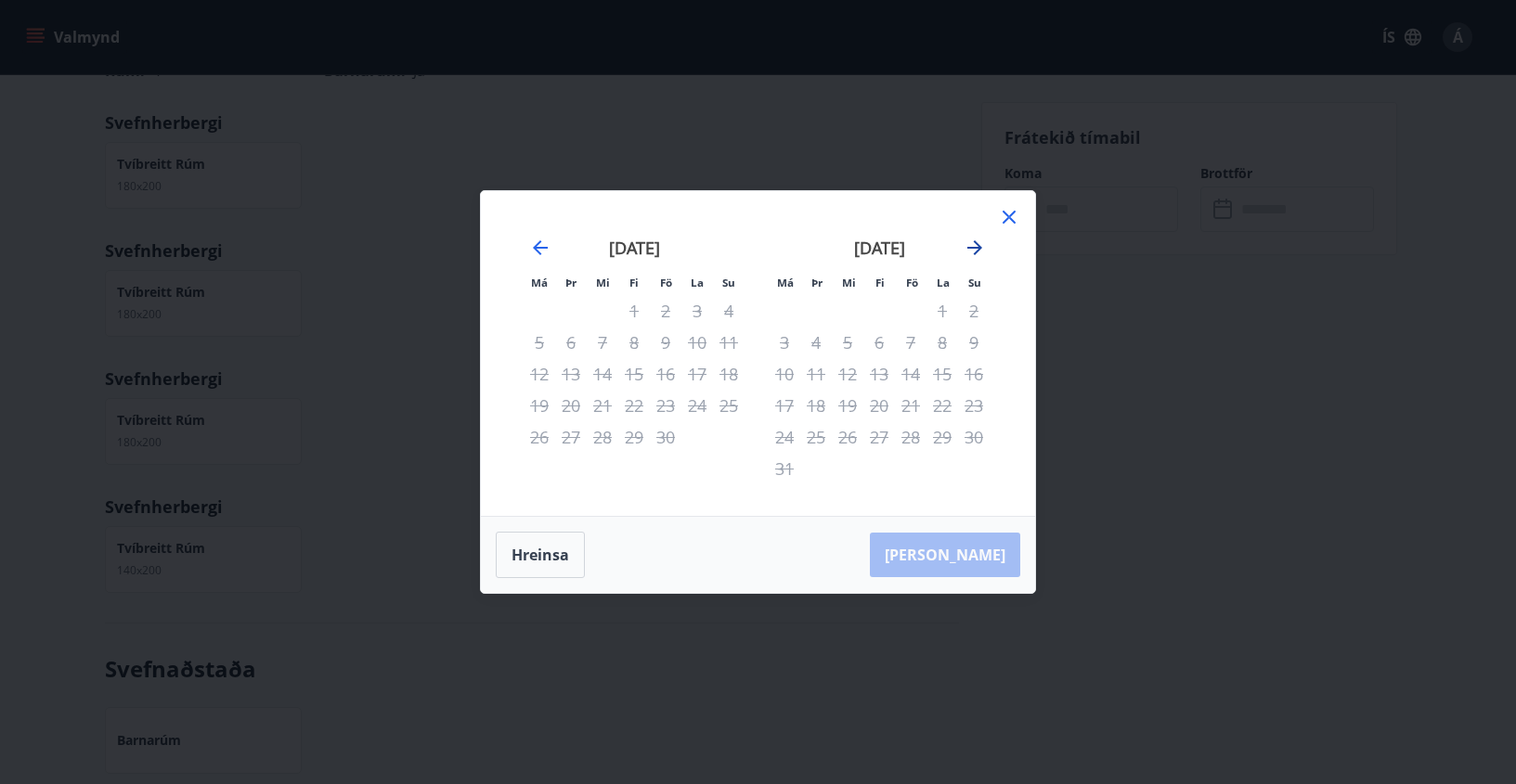
click at [979, 245] on icon "Move forward to switch to the next month." at bounding box center [974, 247] width 15 height 15
click at [1014, 205] on div "Má Þr Mi Fi Fö La Su Má Þr Mi Fi Fö La Su [DATE] 1 2 3 4 5 6 7 8 9 10 11 12 13 …" at bounding box center [758, 354] width 554 height 325
click at [1013, 216] on icon at bounding box center [1009, 217] width 22 height 22
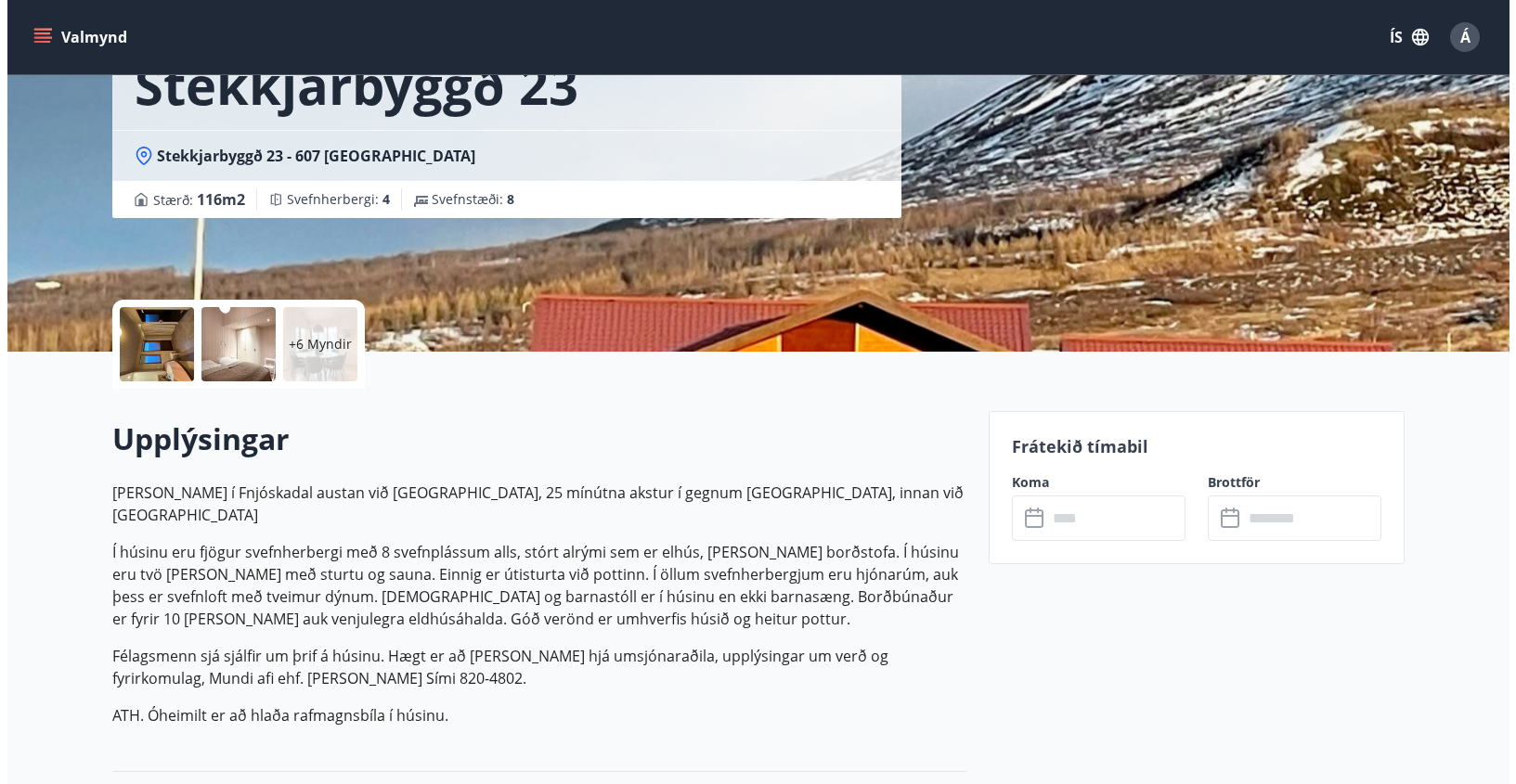
scroll to position [278, 0]
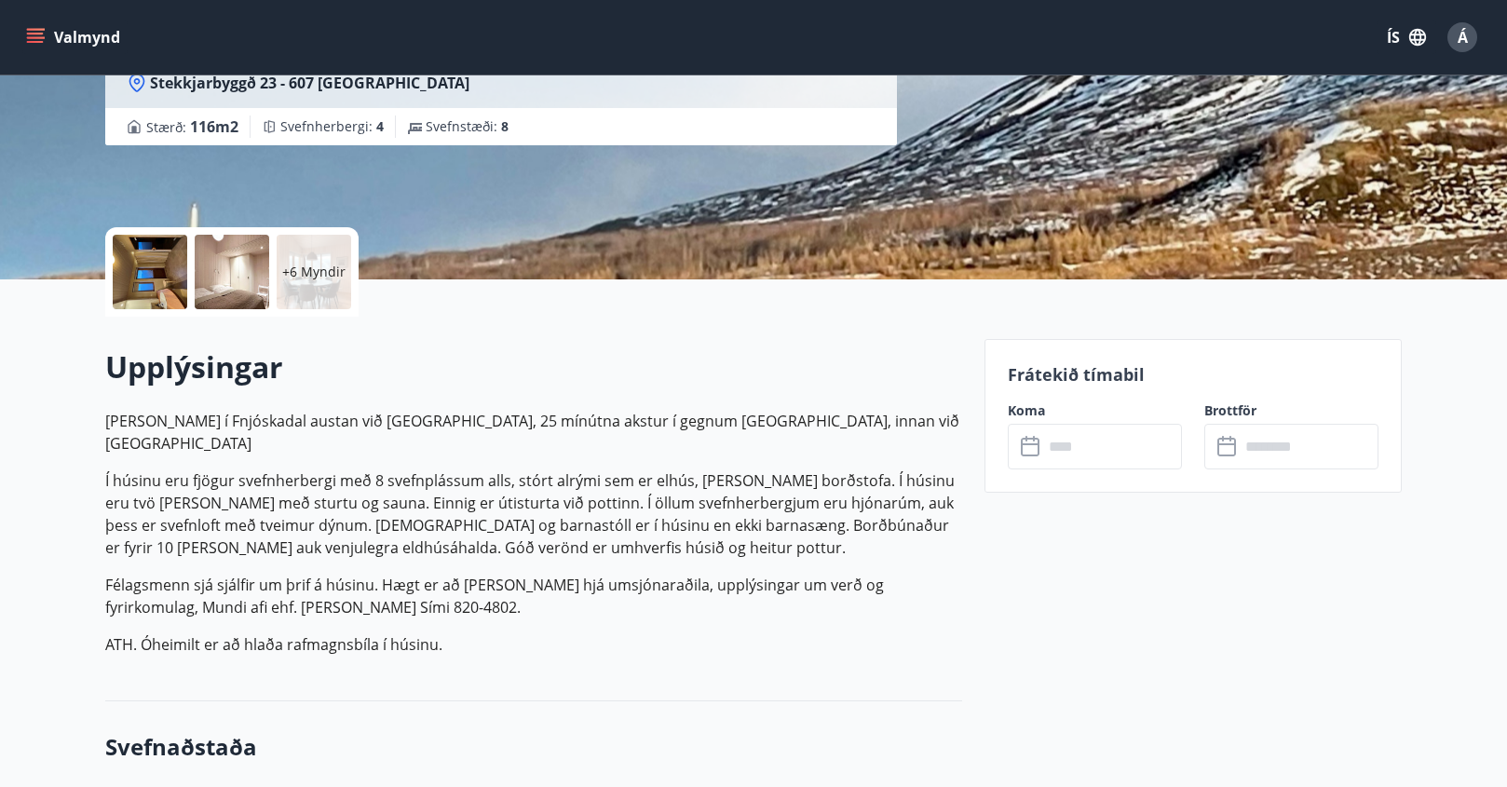
click at [157, 270] on div at bounding box center [150, 272] width 75 height 75
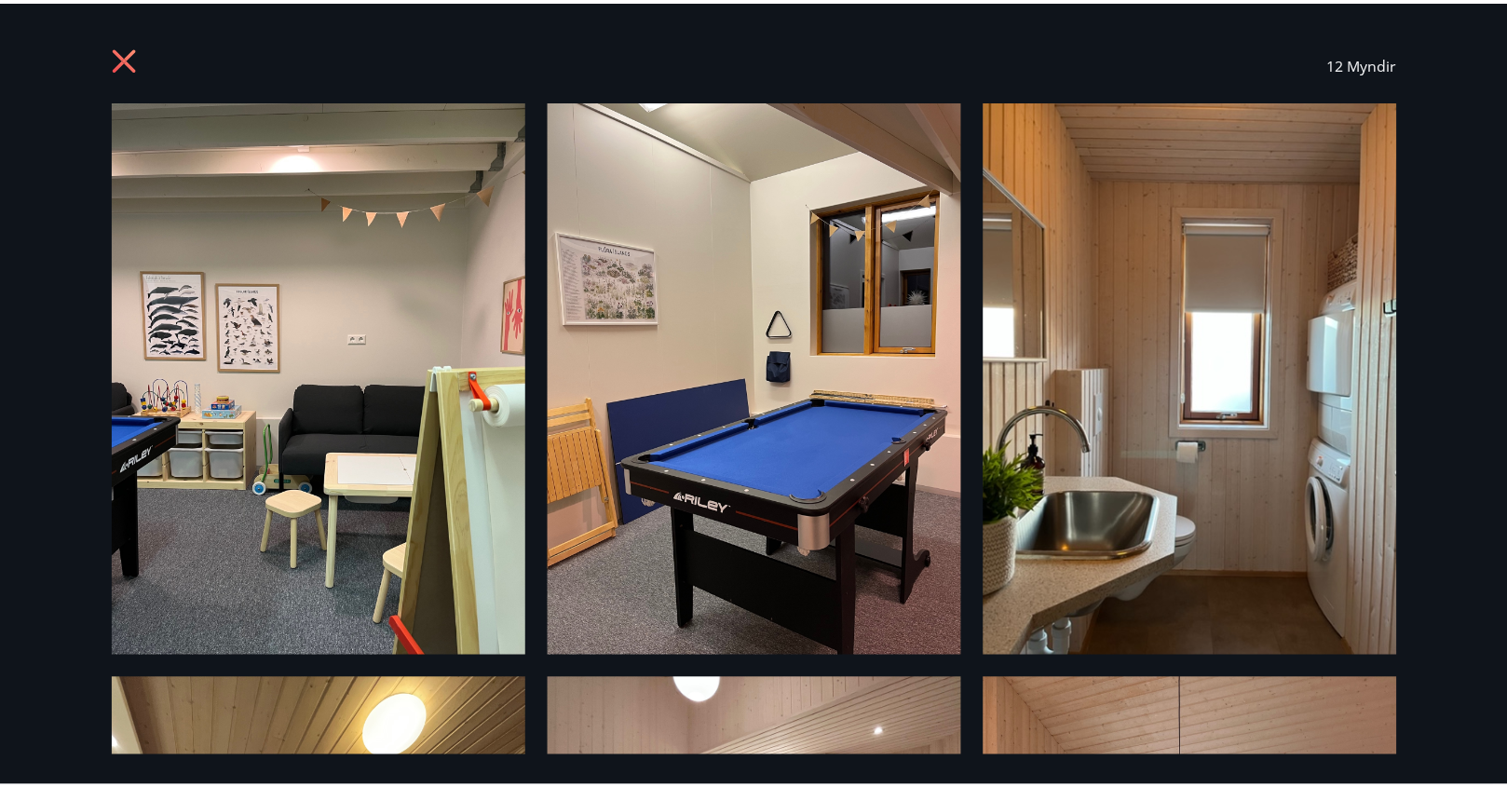
scroll to position [0, 0]
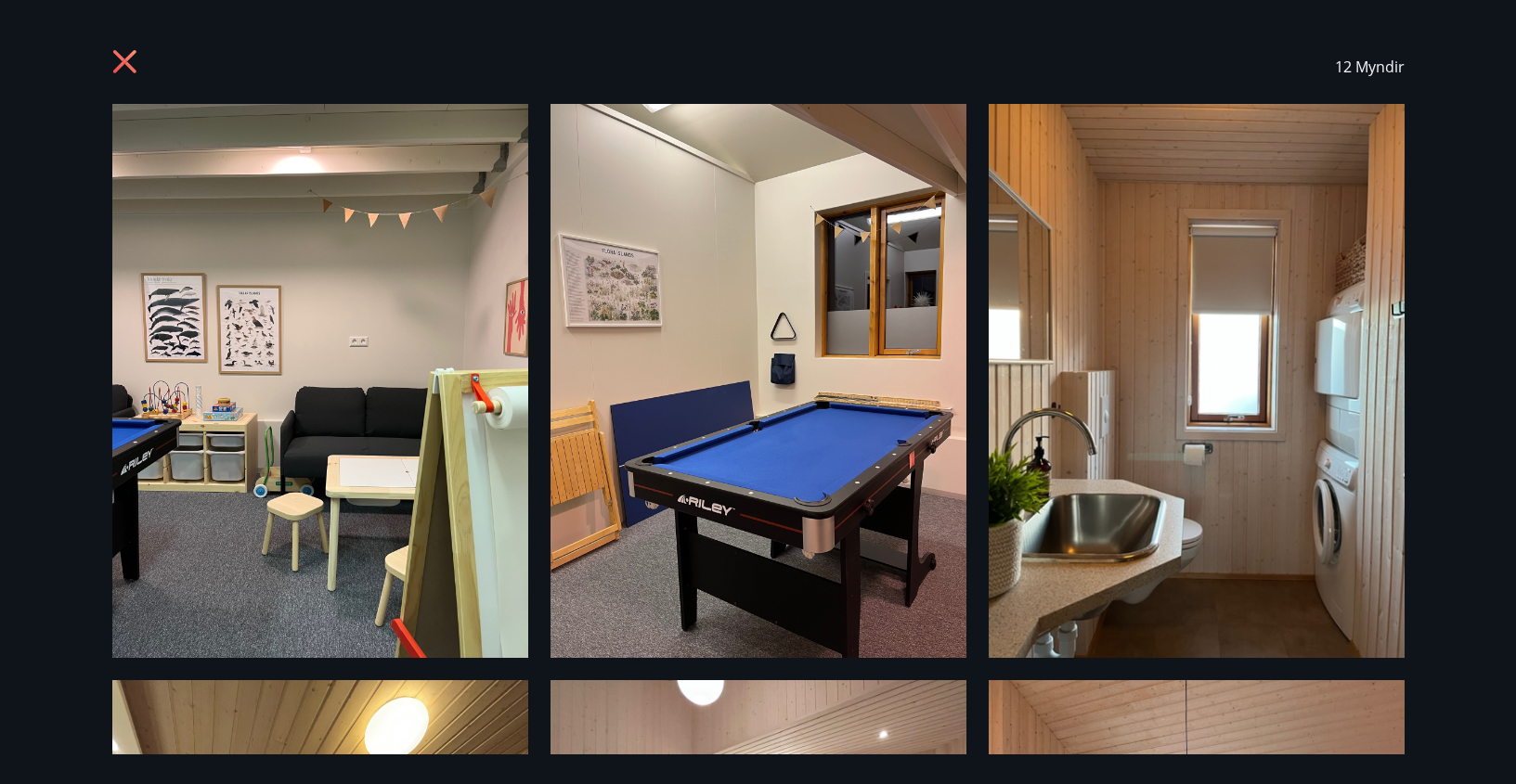
click at [137, 60] on icon at bounding box center [128, 64] width 30 height 30
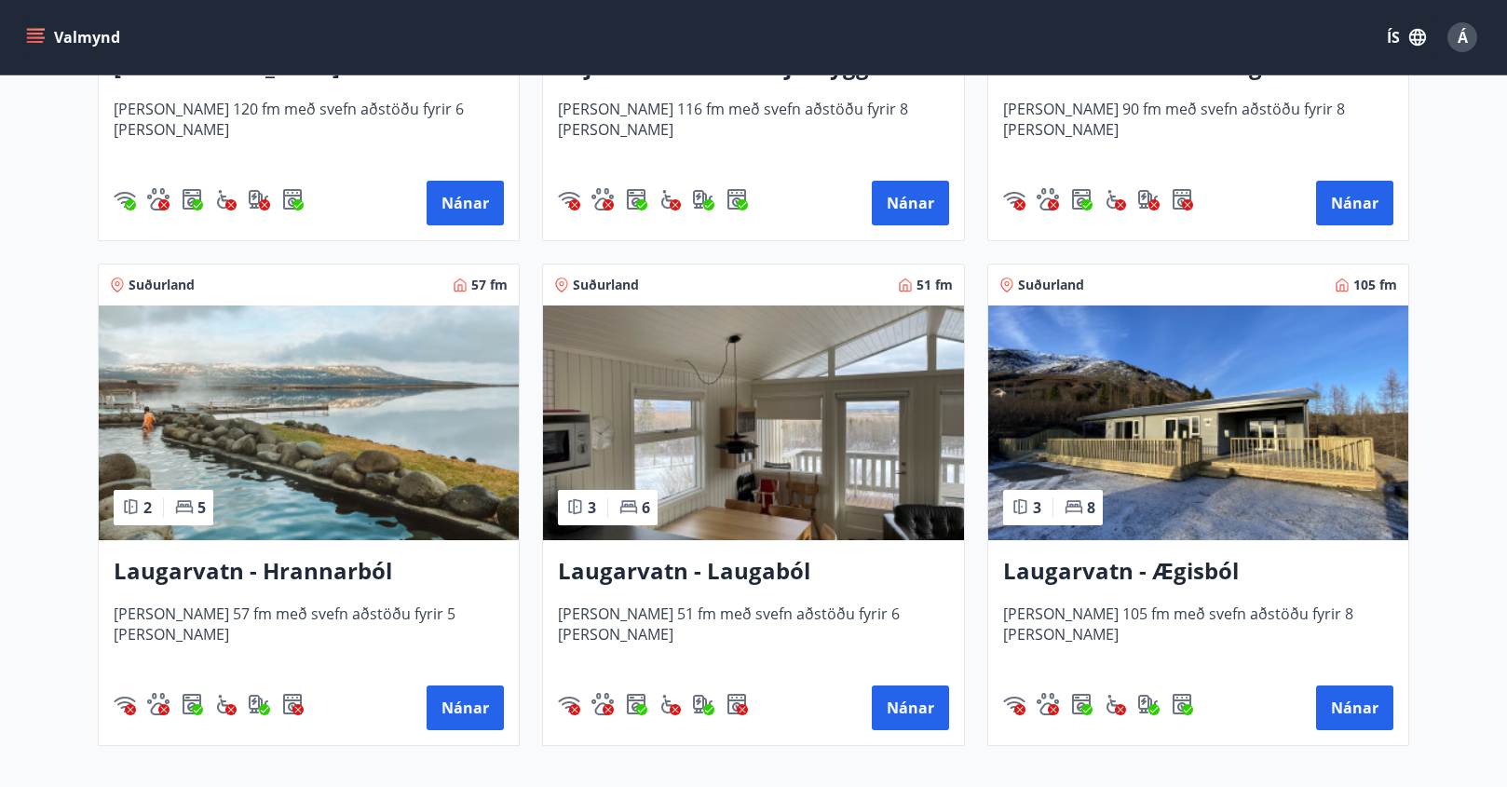
scroll to position [2701, 0]
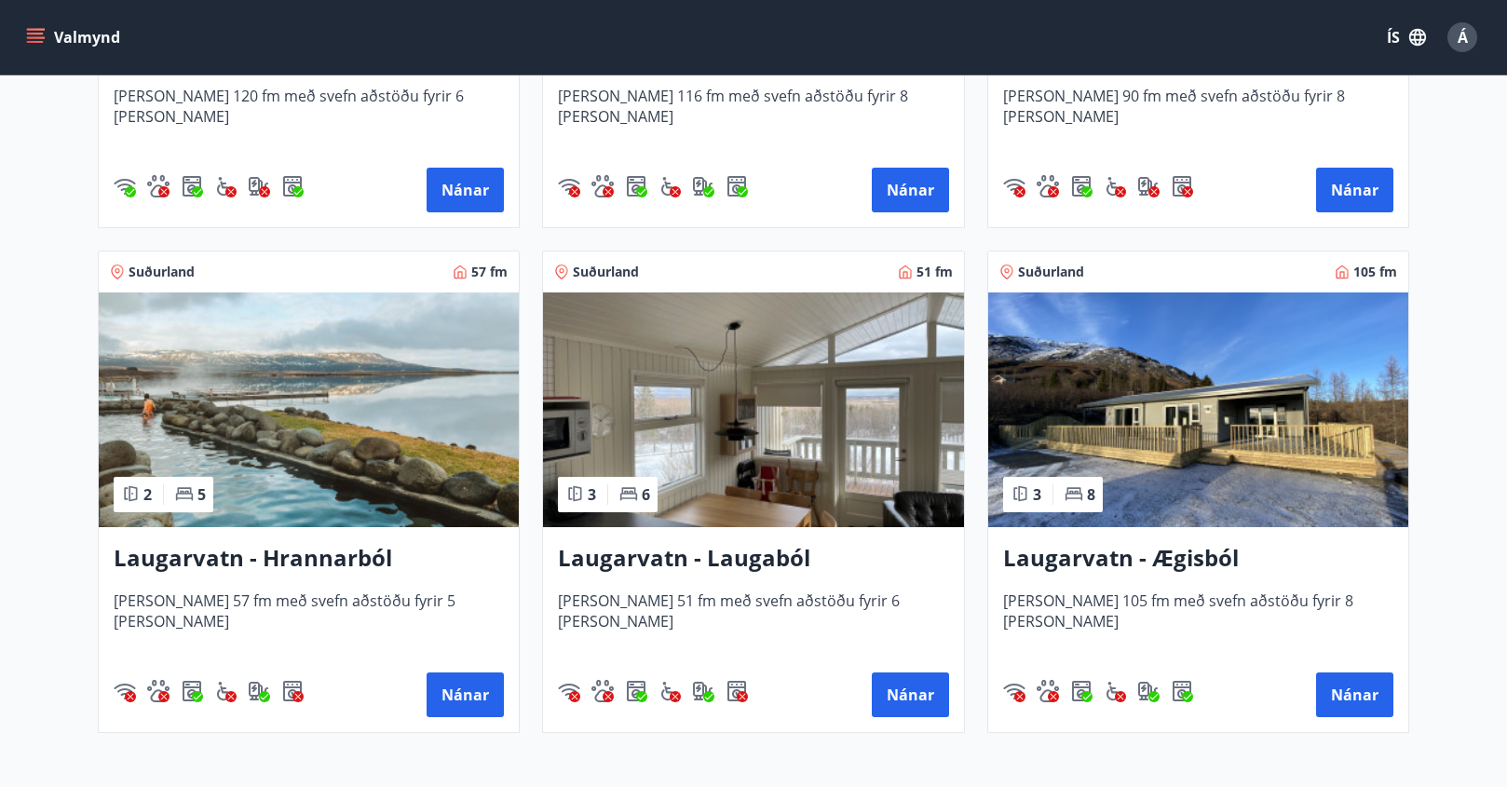
click at [1237, 436] on img at bounding box center [1198, 409] width 420 height 235
